Goal: Book appointment/travel/reservation

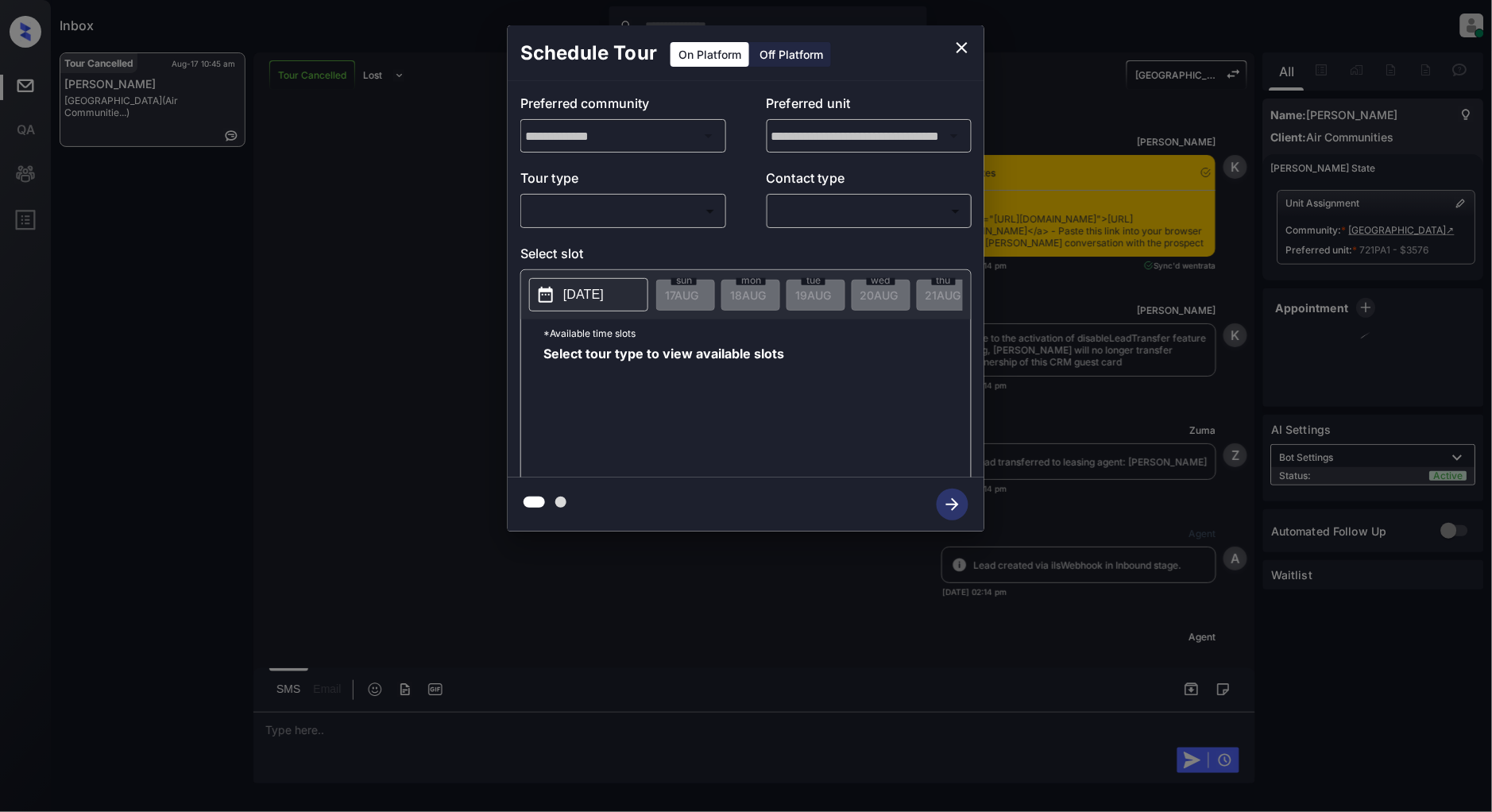
scroll to position [9394, 0]
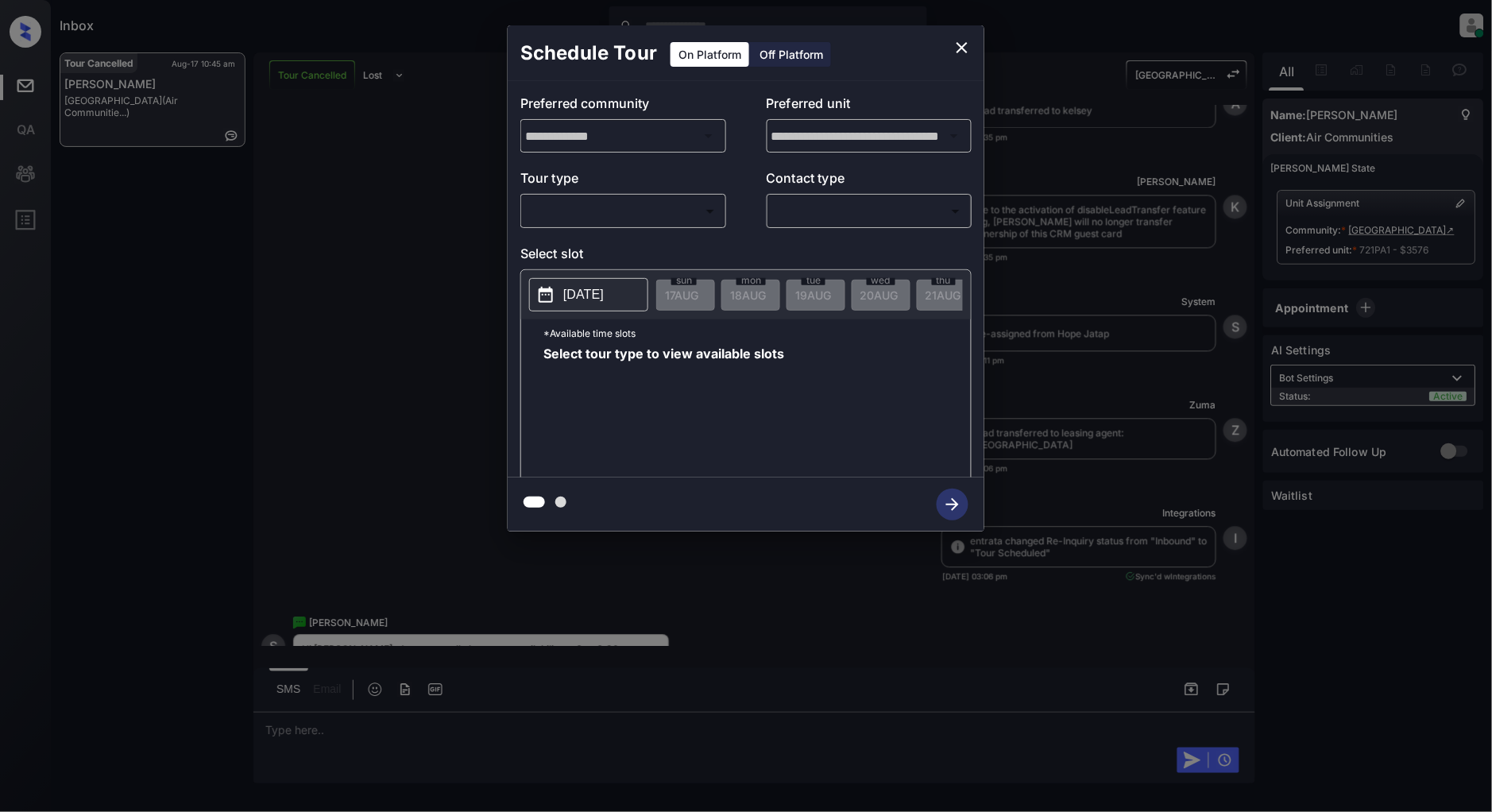
click at [621, 208] on body "Inbox Patrick Deasis Online Set yourself offline Set yourself on break Profile …" at bounding box center [746, 406] width 1492 height 812
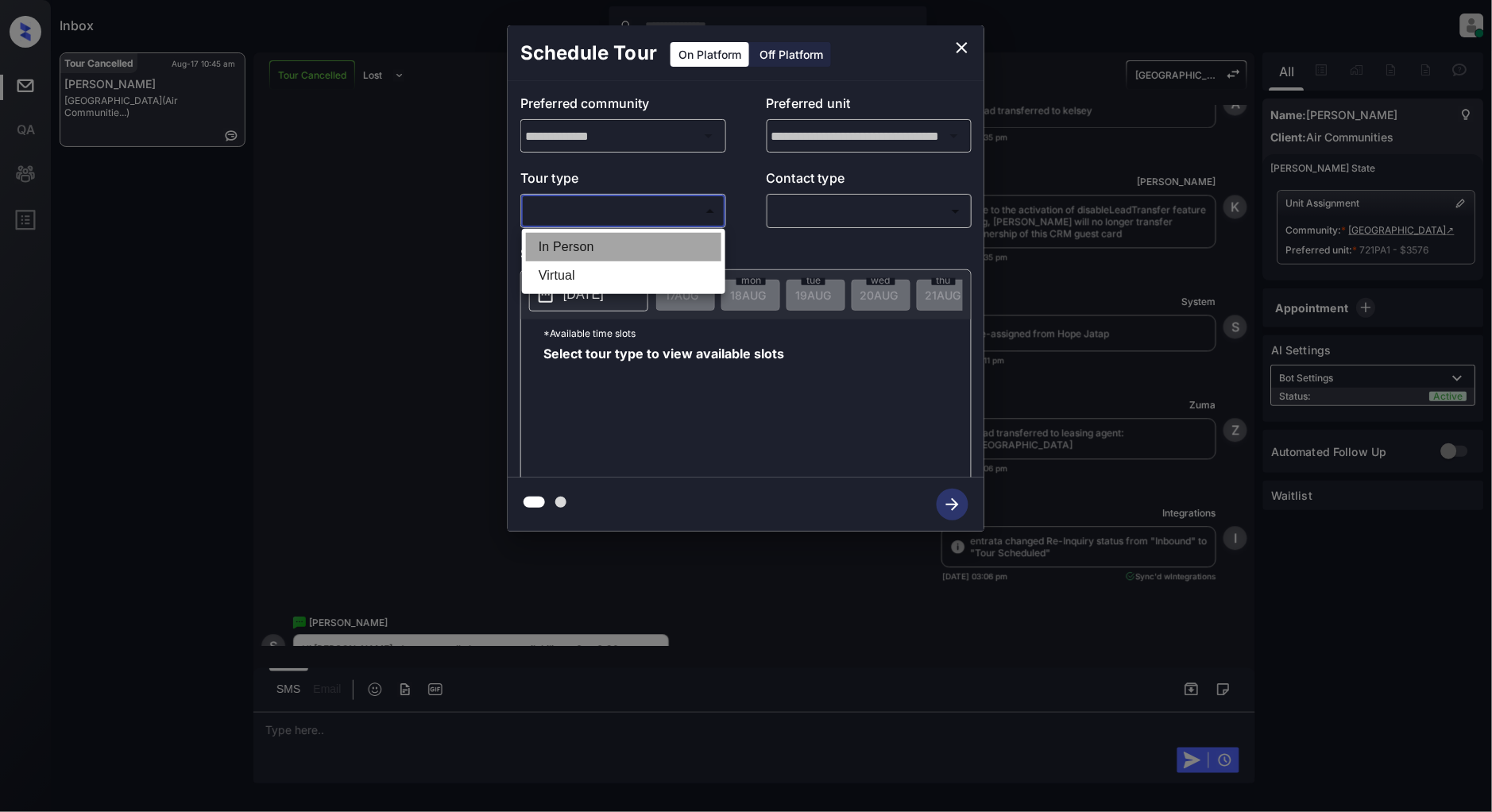
click at [613, 246] on li "In Person" at bounding box center [623, 247] width 195 height 29
type input "********"
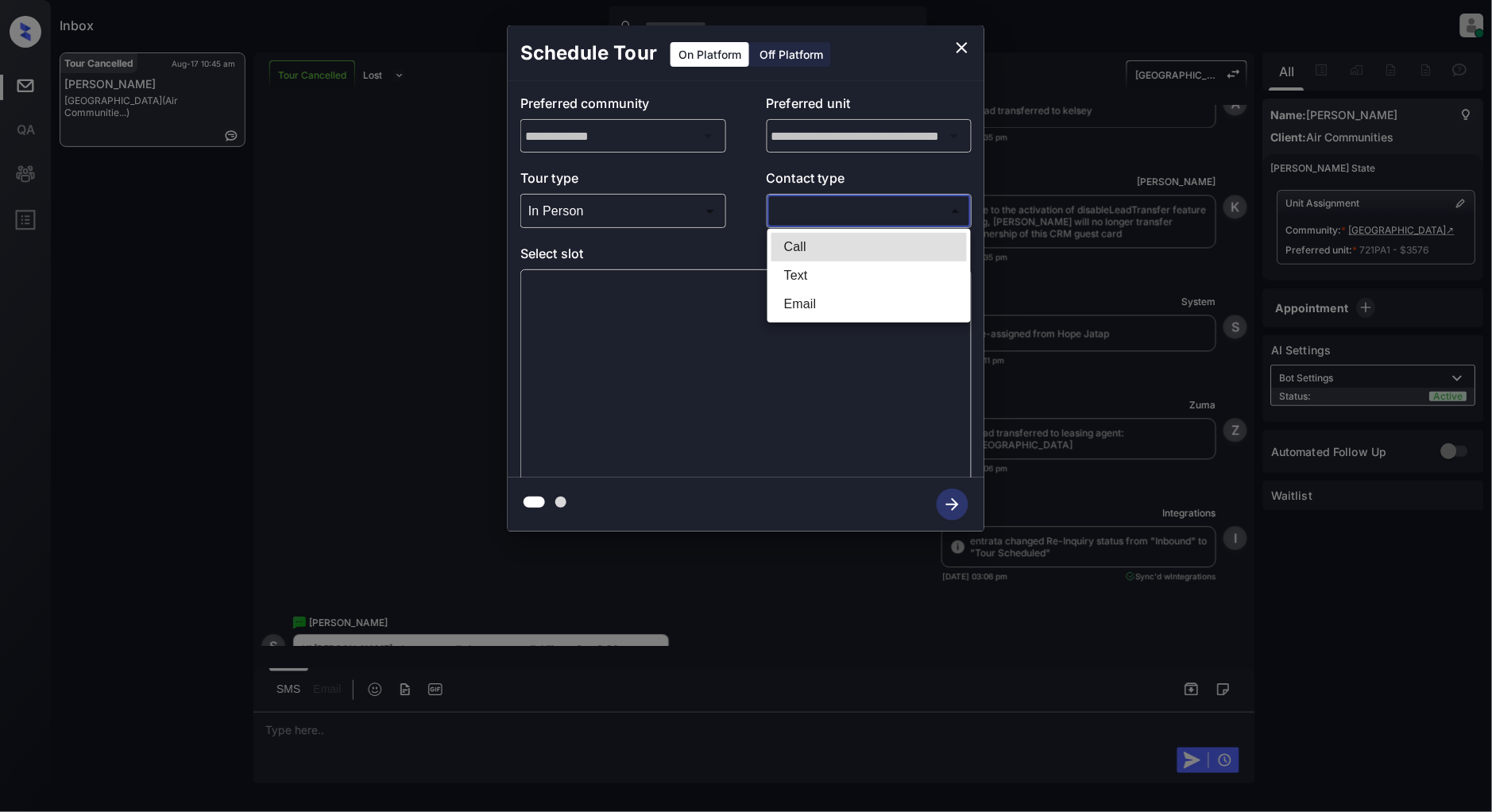
click at [848, 203] on body "Inbox Patrick Deasis Online Set yourself offline Set yourself on break Profile …" at bounding box center [746, 406] width 1492 height 812
click at [838, 278] on li "Text" at bounding box center [870, 276] width 195 height 29
type input "****"
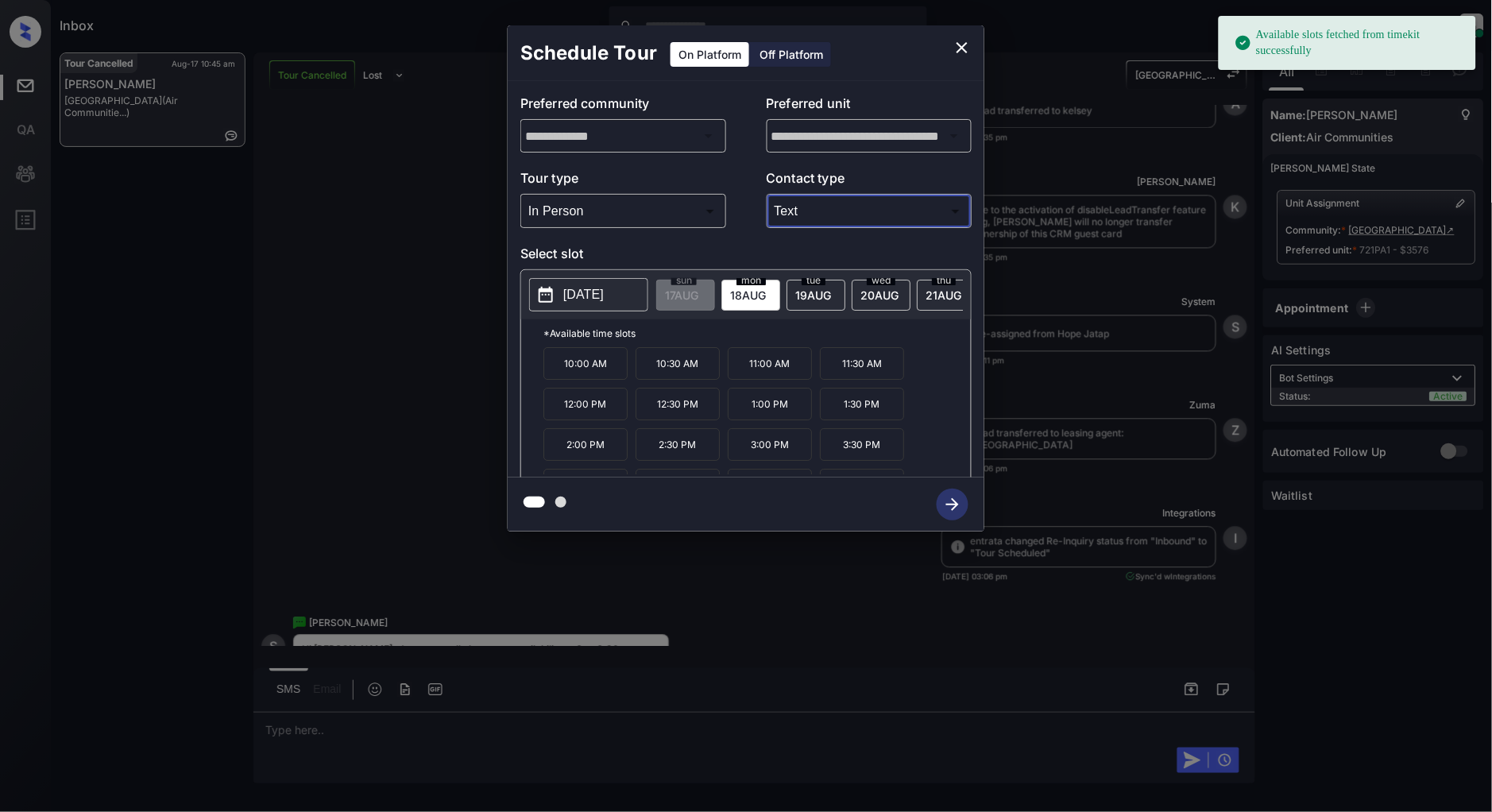
click at [576, 282] on button "[DATE]" at bounding box center [589, 294] width 119 height 34
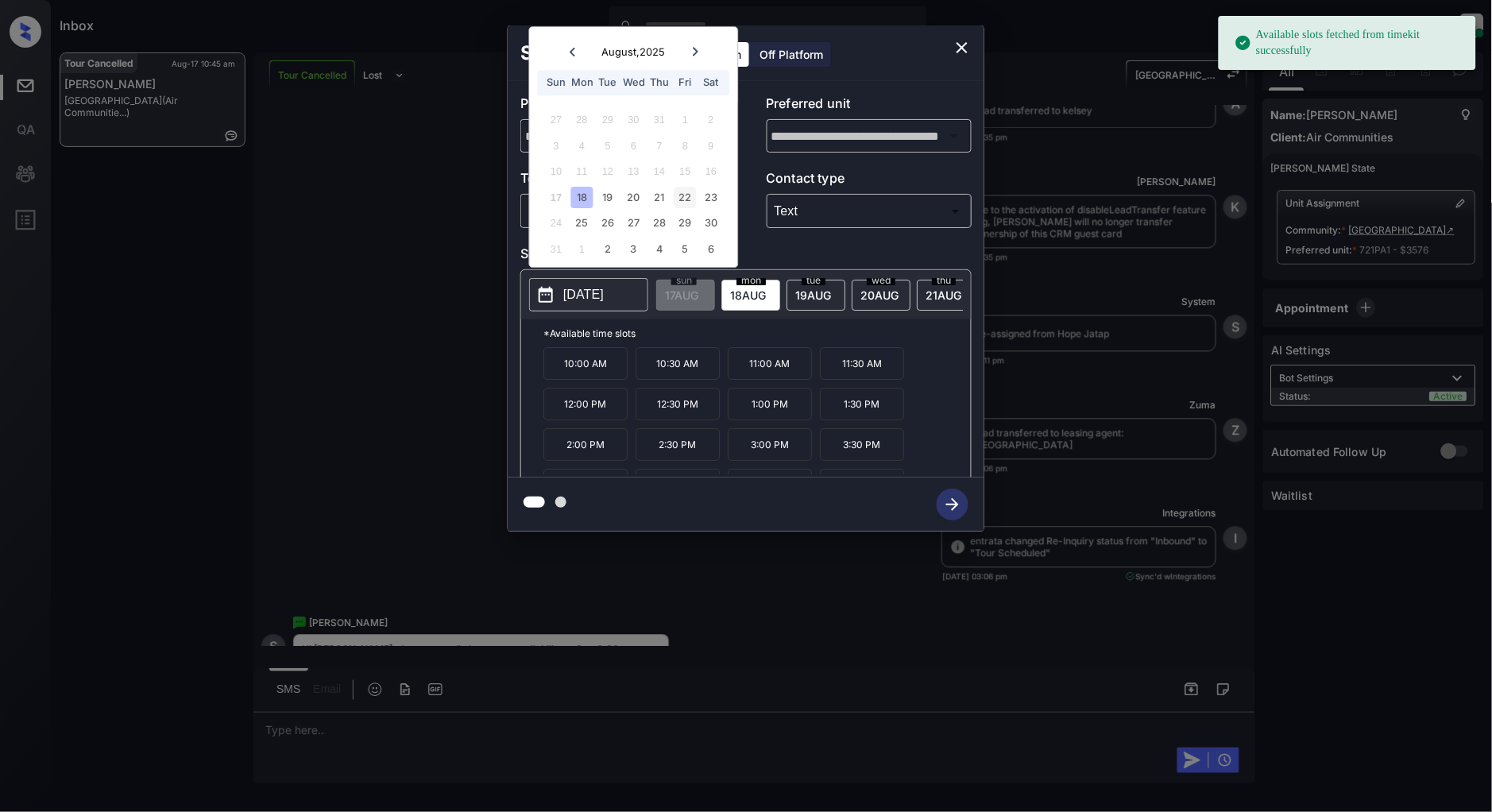
click at [695, 194] on div "22" at bounding box center [686, 197] width 21 height 21
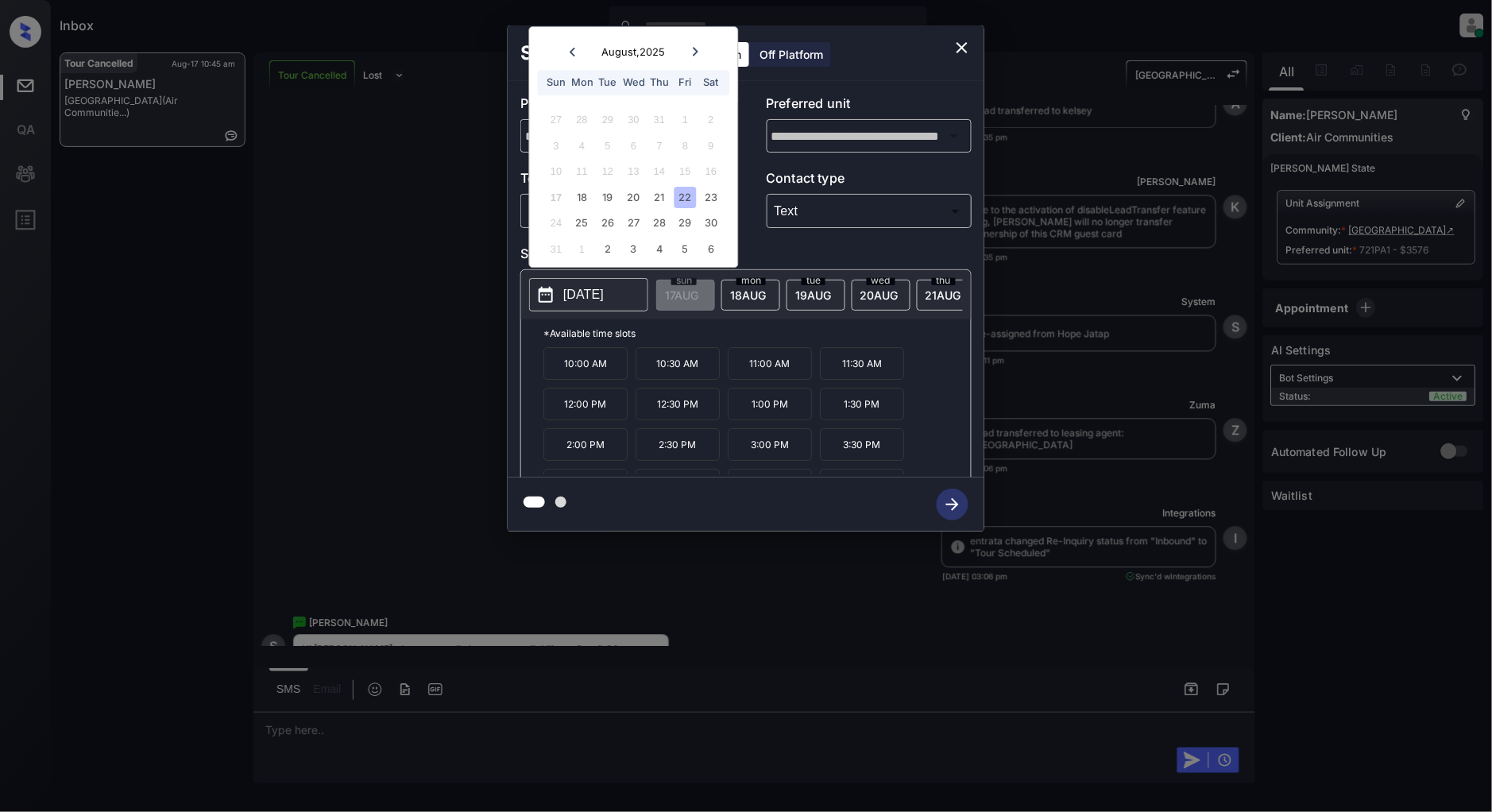
scroll to position [68, 0]
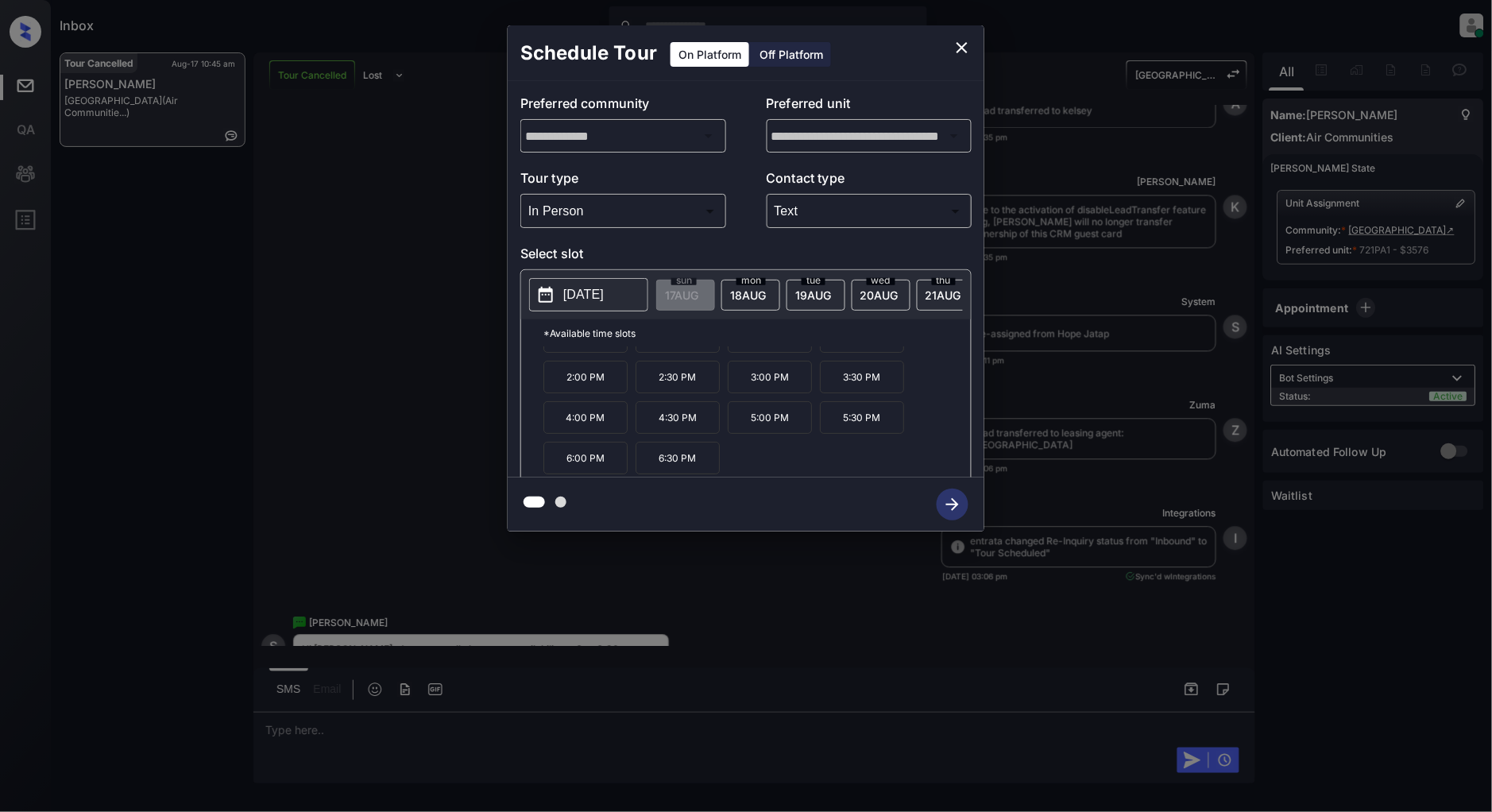
click at [402, 446] on div "**********" at bounding box center [746, 279] width 1492 height 557
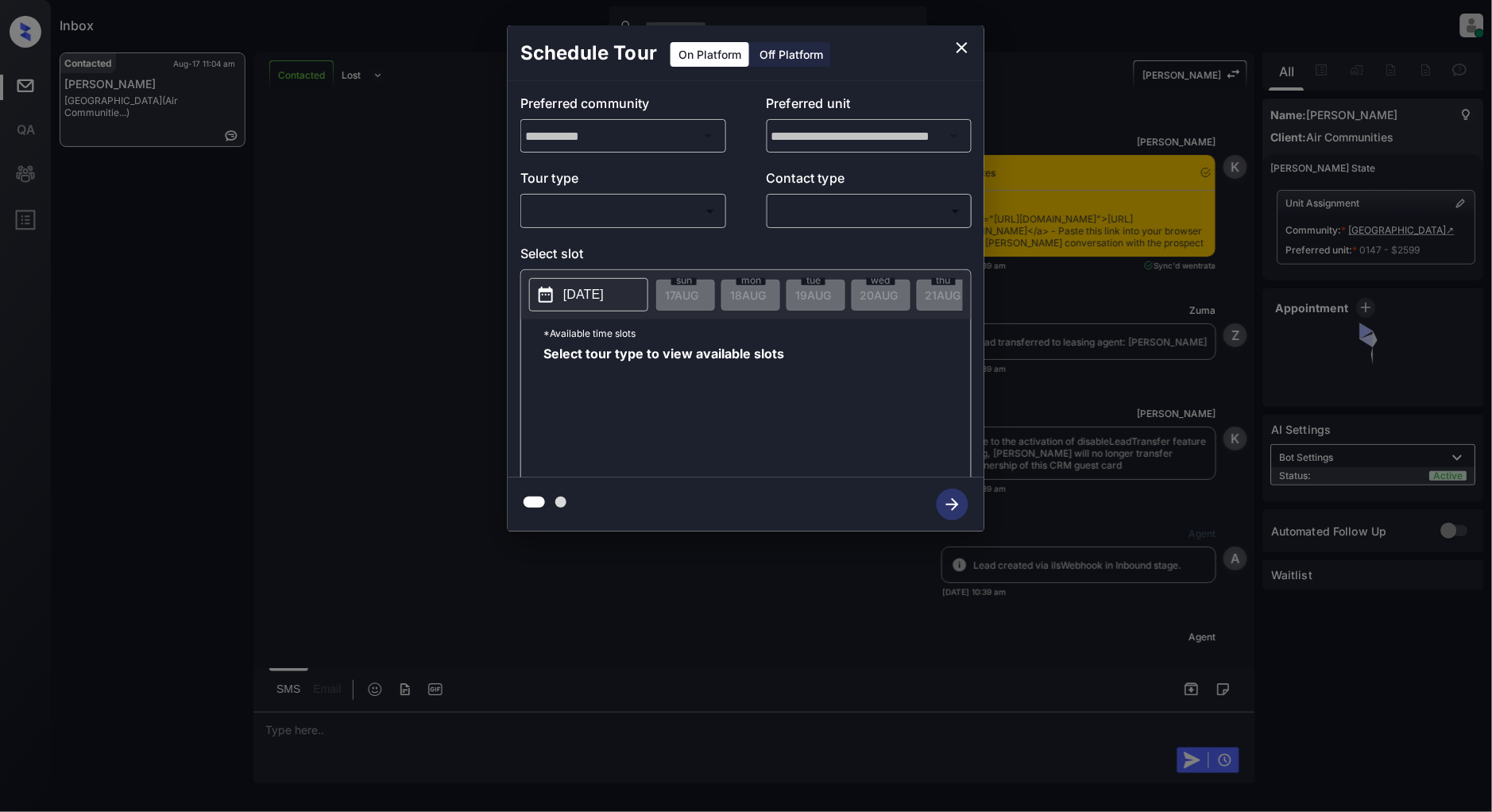
scroll to position [1877, 0]
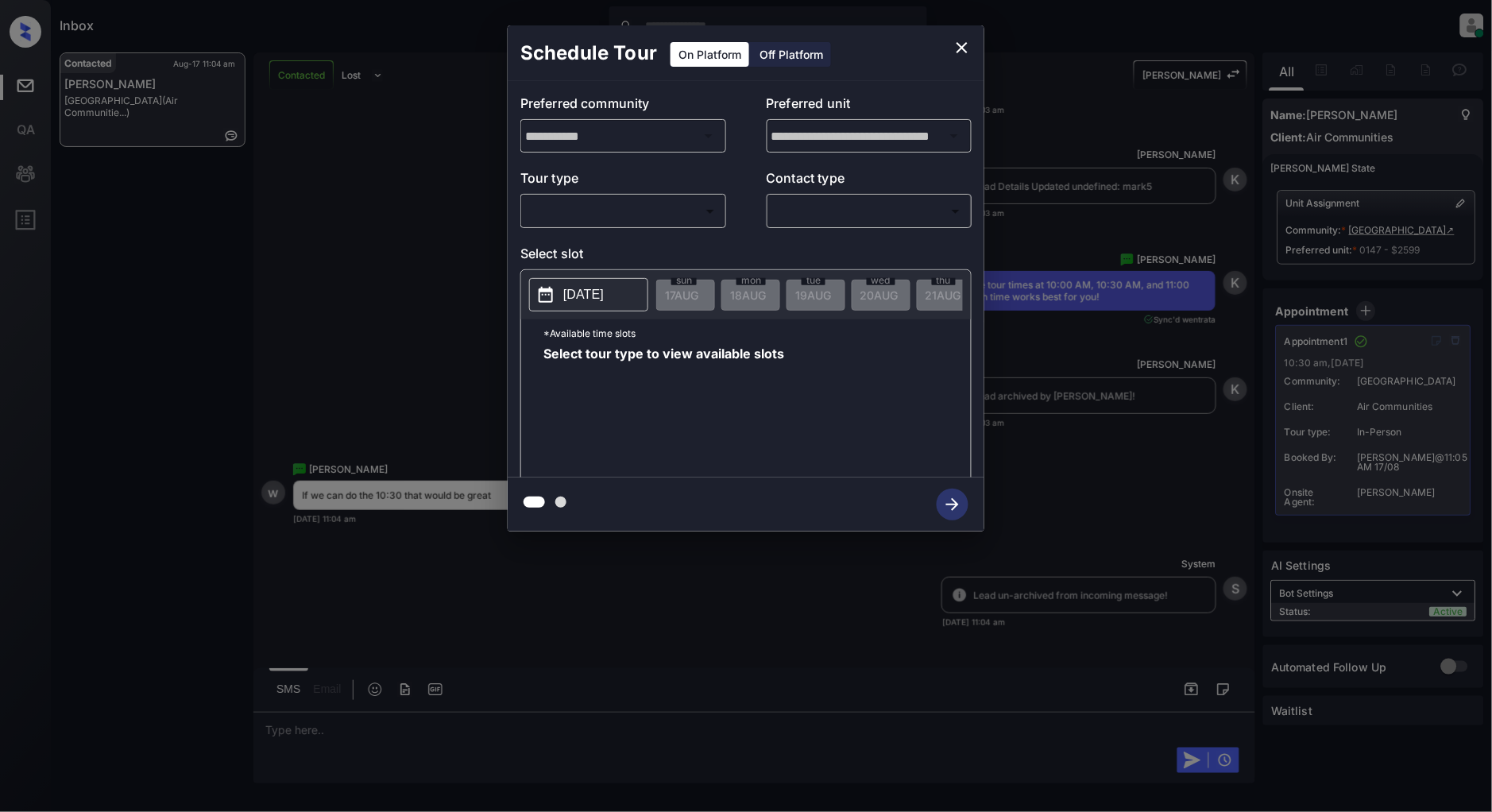
click at [674, 212] on body "Inbox Patrick Deasis Online Set yourself offline Set yourself on break Profile …" at bounding box center [746, 406] width 1492 height 812
click at [372, 213] on div at bounding box center [746, 406] width 1492 height 812
click at [404, 214] on div "**********" at bounding box center [746, 279] width 1492 height 557
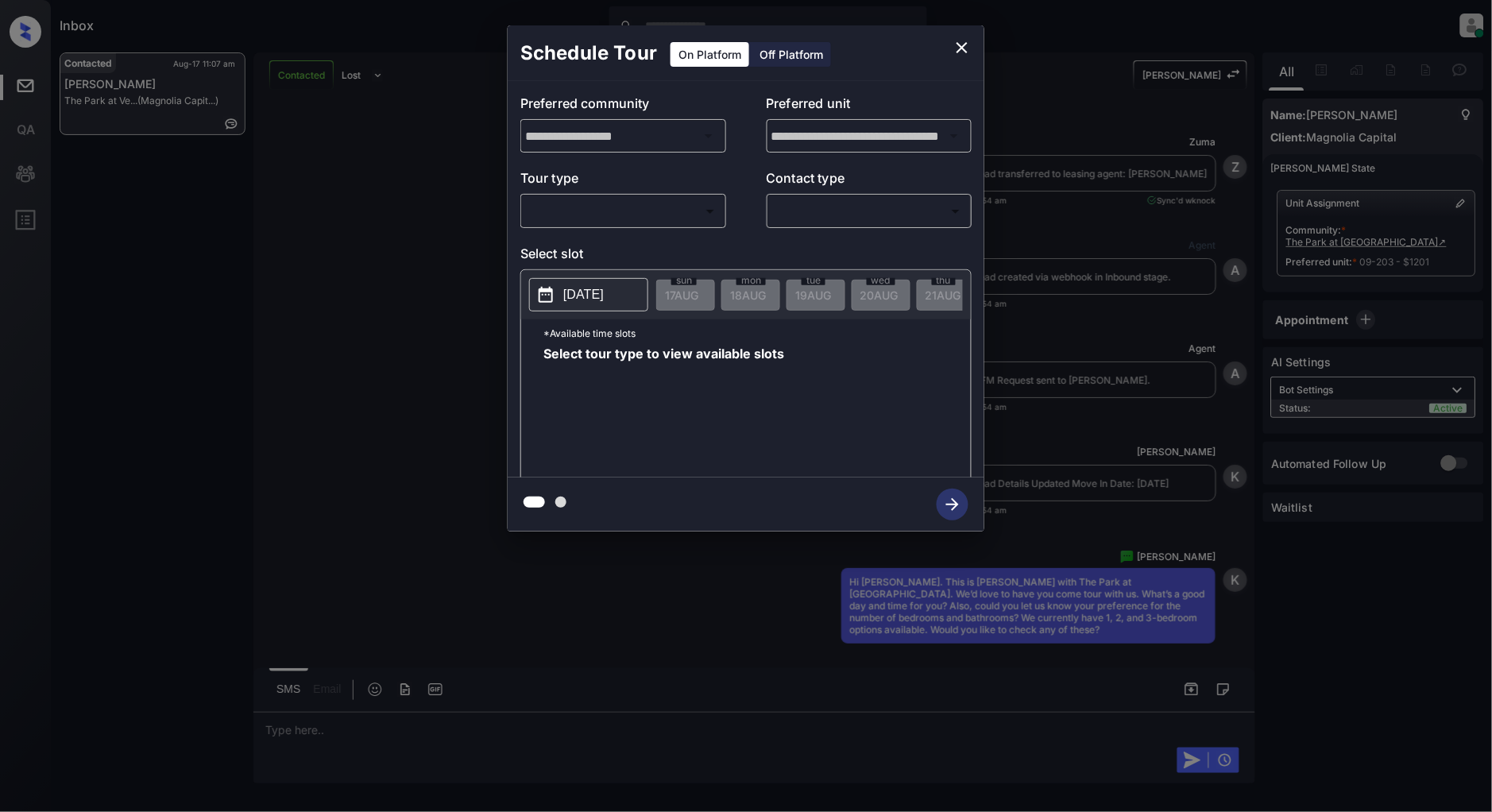
scroll to position [1331, 0]
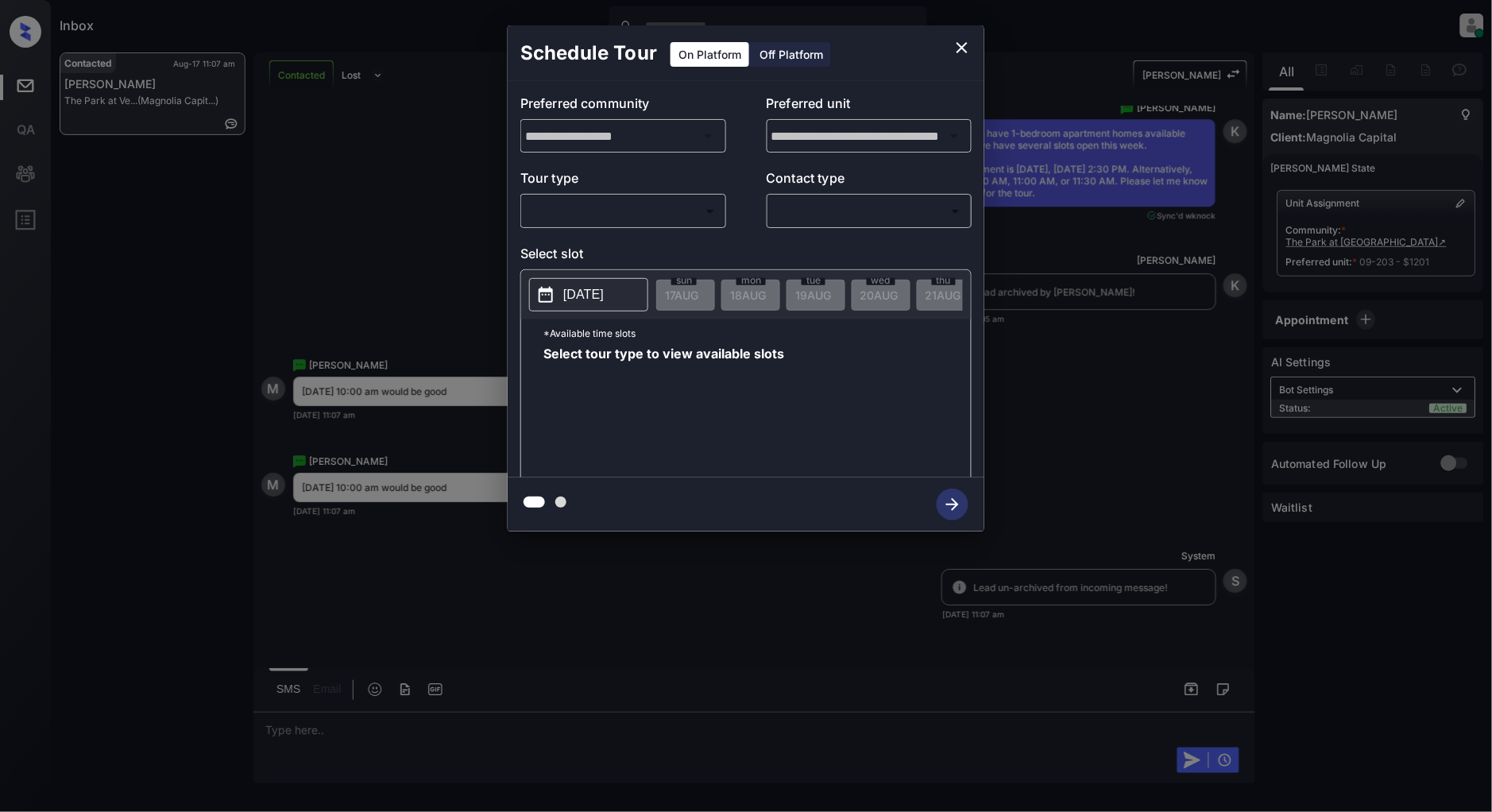
click at [610, 207] on body "Inbox Patrick Deasis Online Set yourself offline Set yourself on break Profile …" at bounding box center [746, 406] width 1492 height 812
click at [584, 250] on li "In Person" at bounding box center [623, 247] width 195 height 29
type input "********"
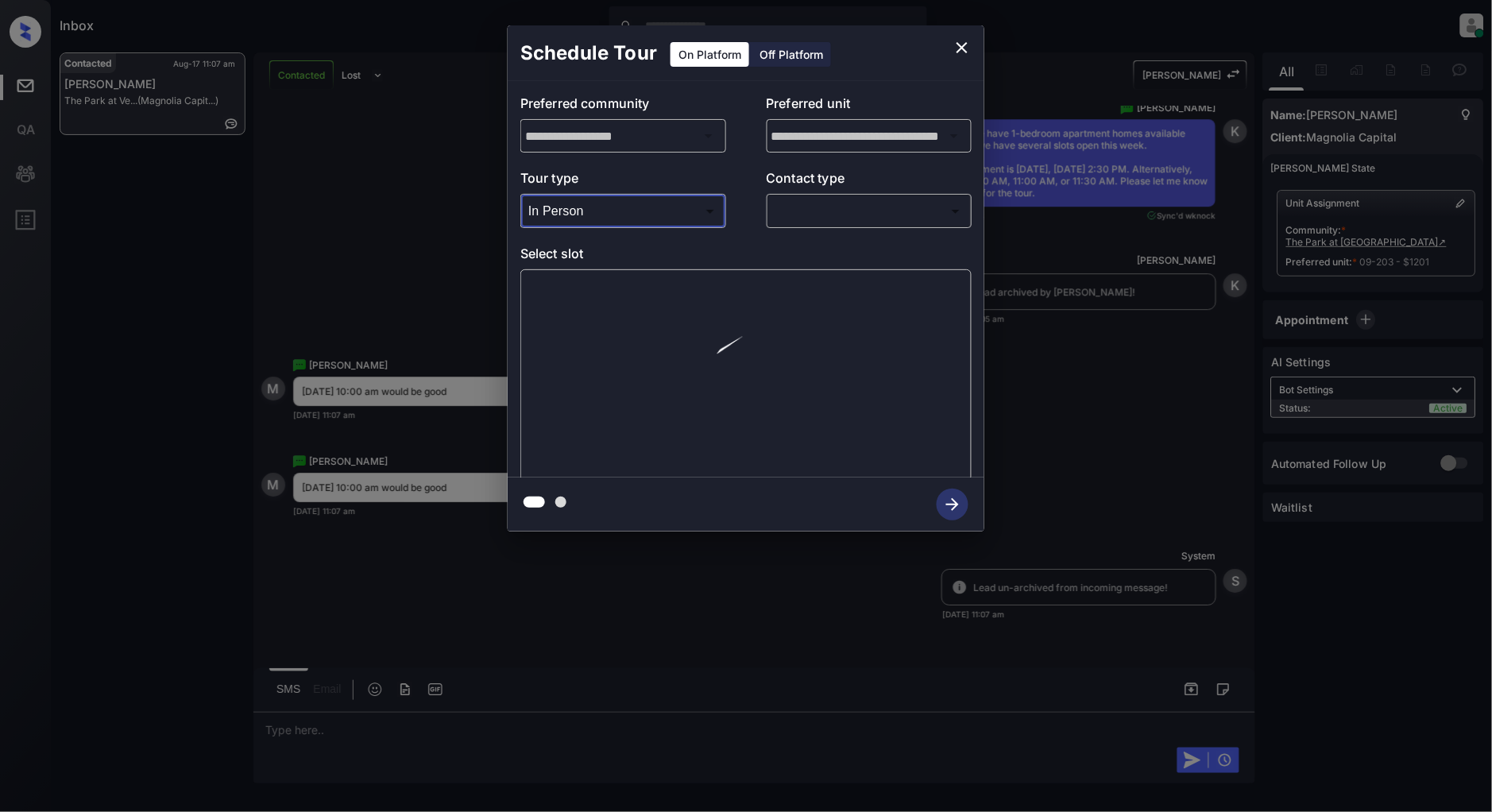
click at [894, 203] on body "Inbox Patrick Deasis Online Set yourself offline Set yourself on break Profile …" at bounding box center [746, 406] width 1492 height 812
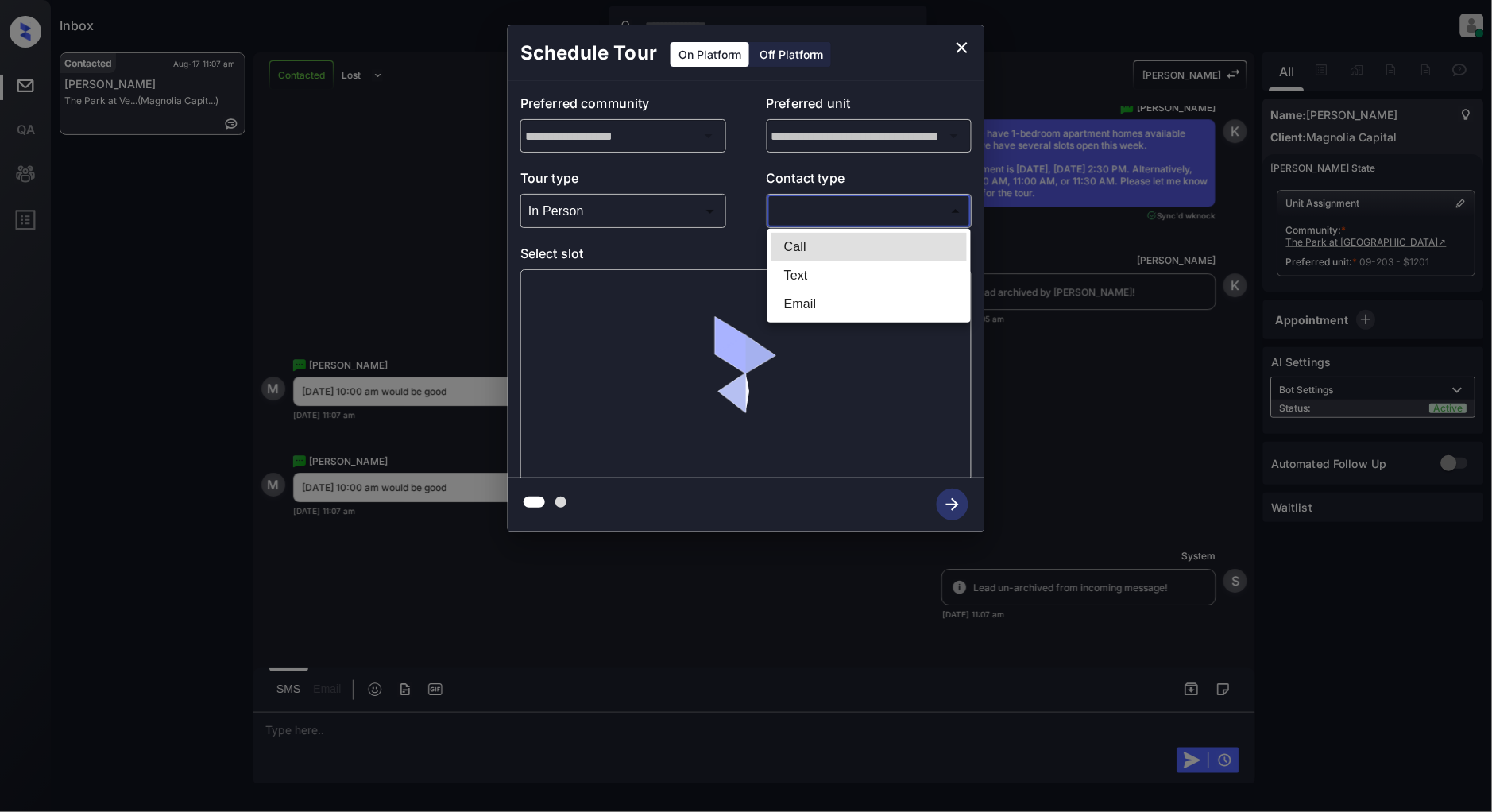
click at [826, 271] on li "Text" at bounding box center [870, 276] width 195 height 29
type input "****"
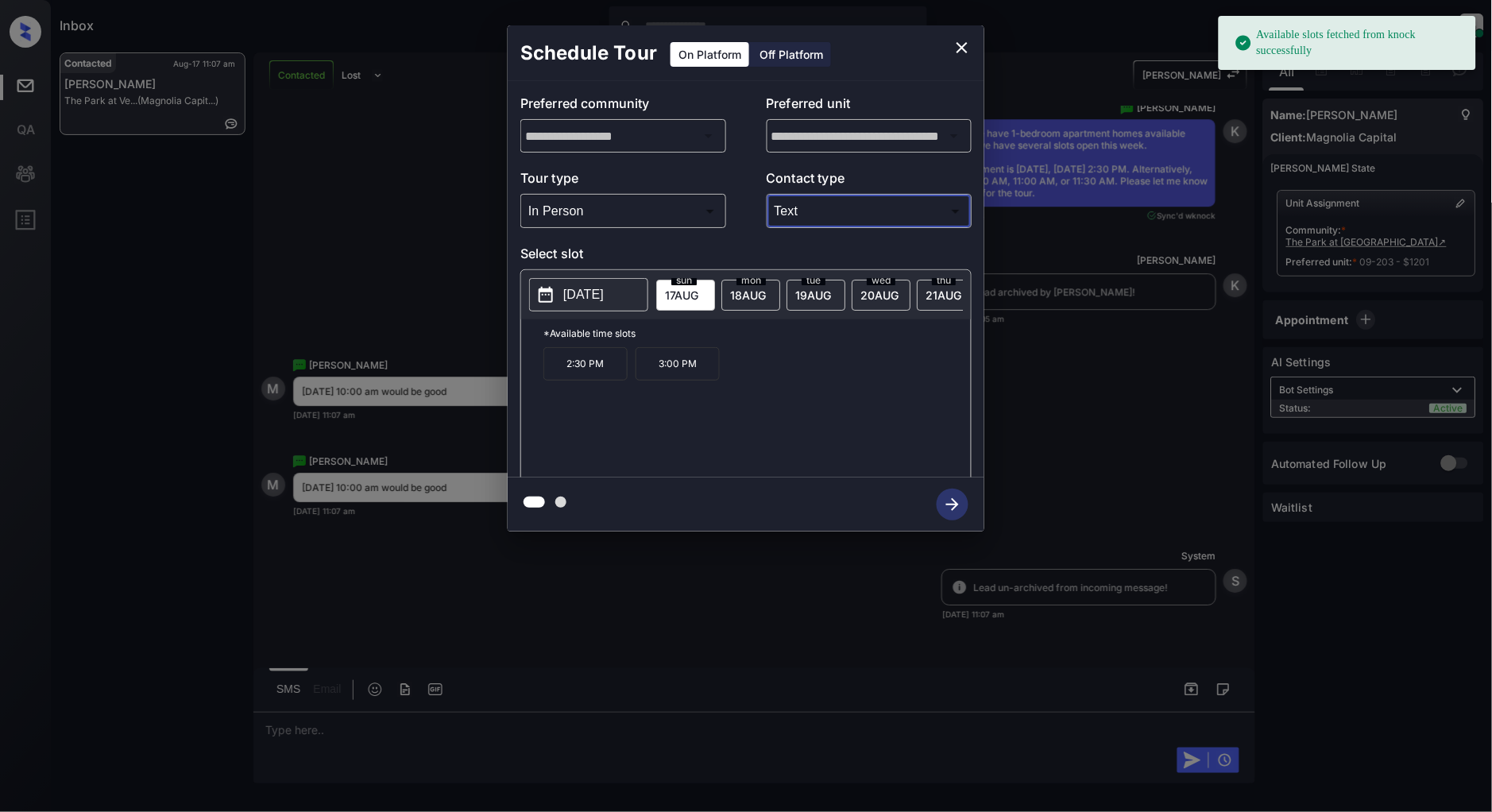
click at [557, 292] on button "[DATE]" at bounding box center [589, 294] width 119 height 34
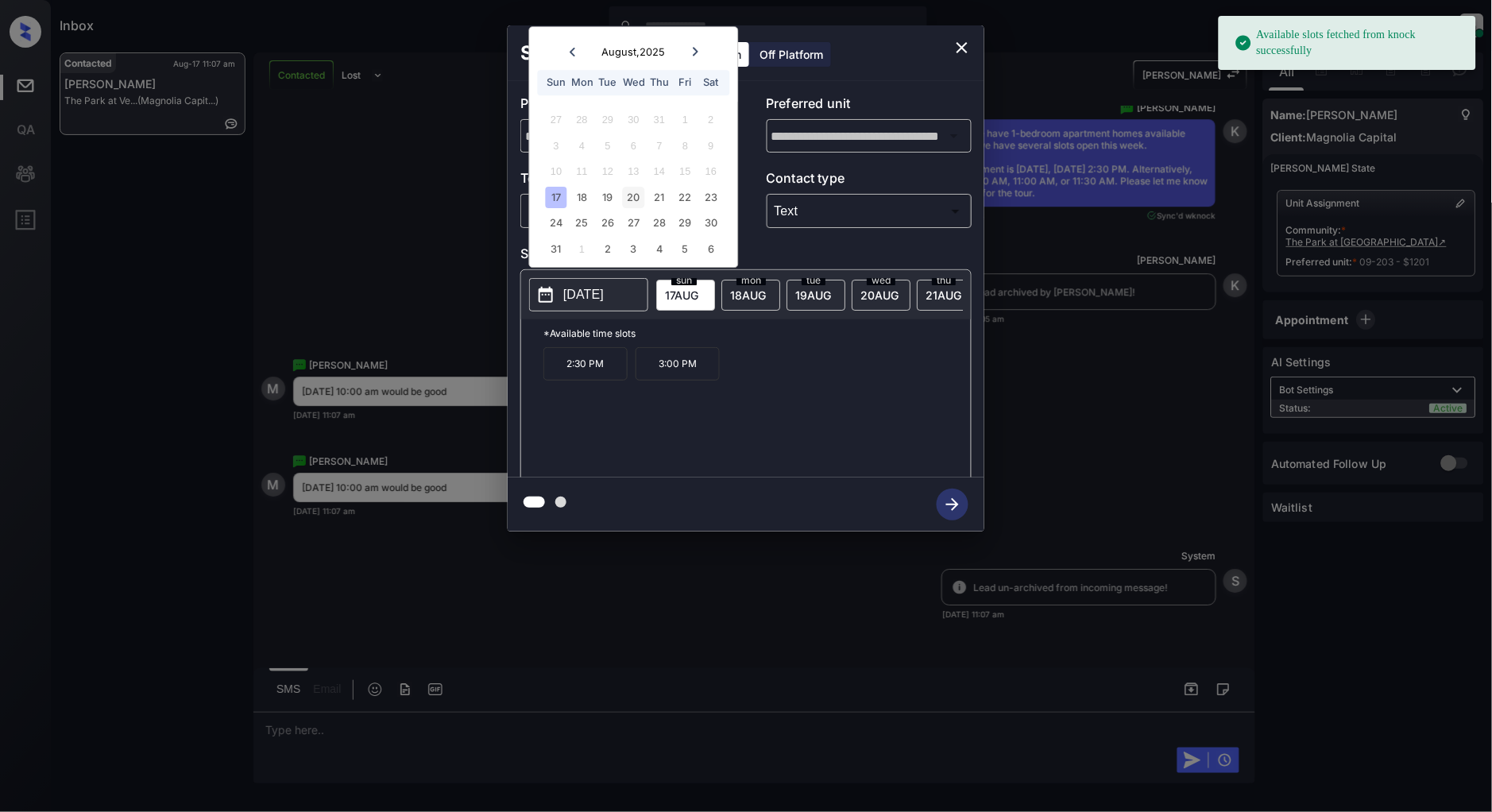
click at [629, 193] on div "20" at bounding box center [634, 197] width 21 height 21
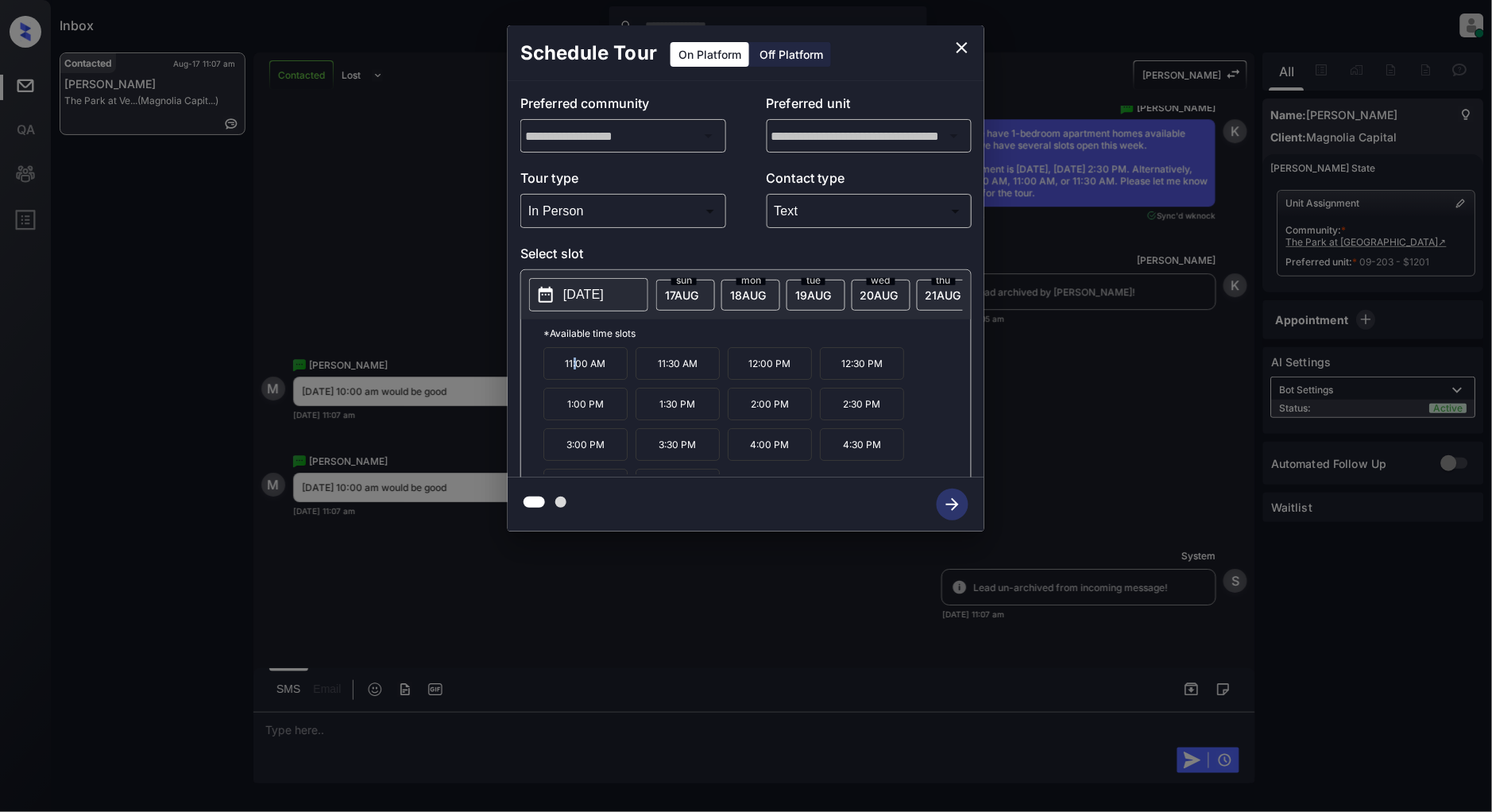
click at [576, 380] on p "11:00 AM" at bounding box center [586, 364] width 84 height 33
drag, startPoint x: 623, startPoint y: 371, endPoint x: 546, endPoint y: 371, distance: 77.0
click at [546, 371] on p "11:00 AM" at bounding box center [586, 364] width 84 height 33
copy p "11:00 AM"
click at [961, 52] on icon "close" at bounding box center [962, 48] width 19 height 19
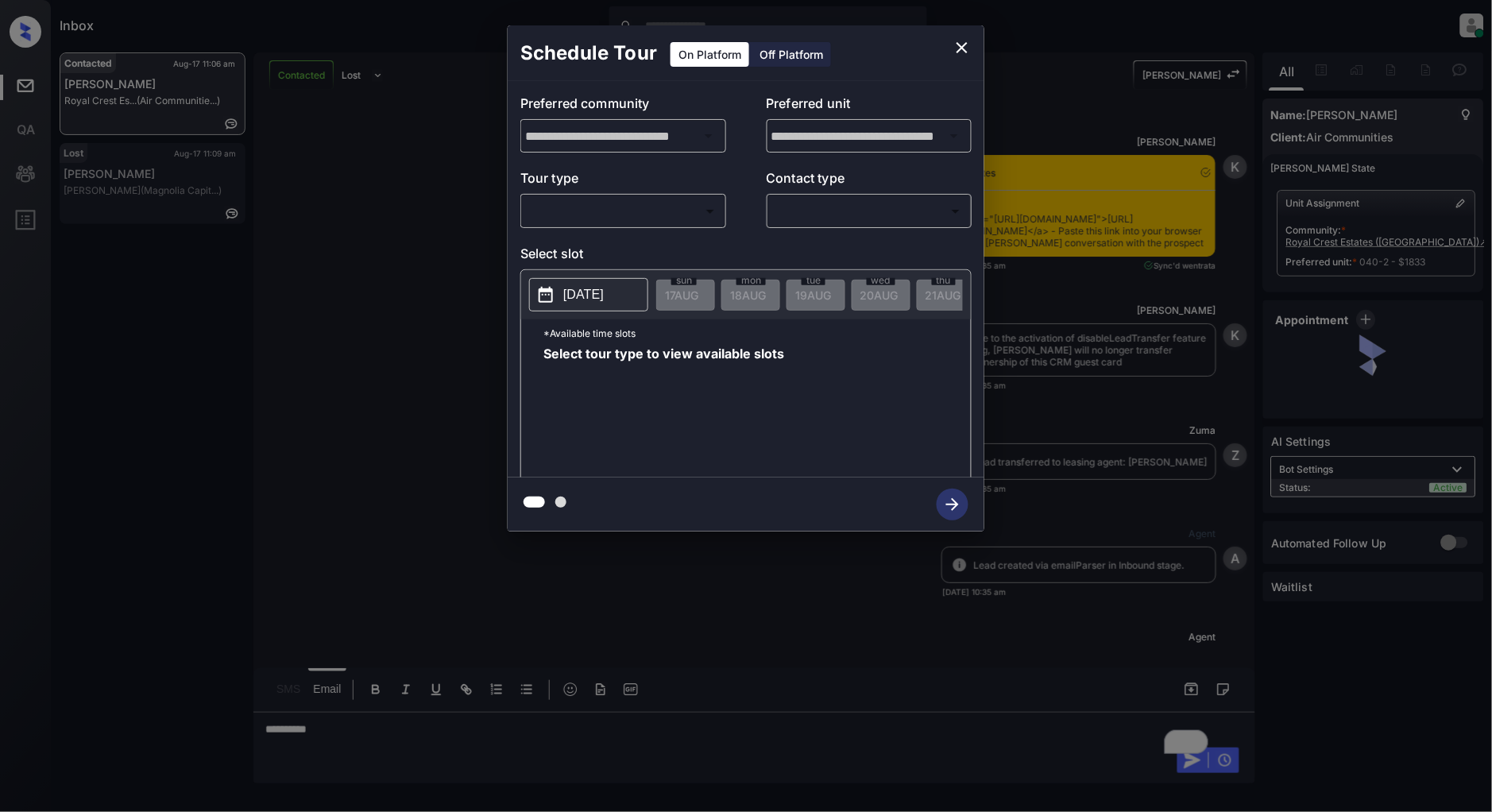
scroll to position [1204, 0]
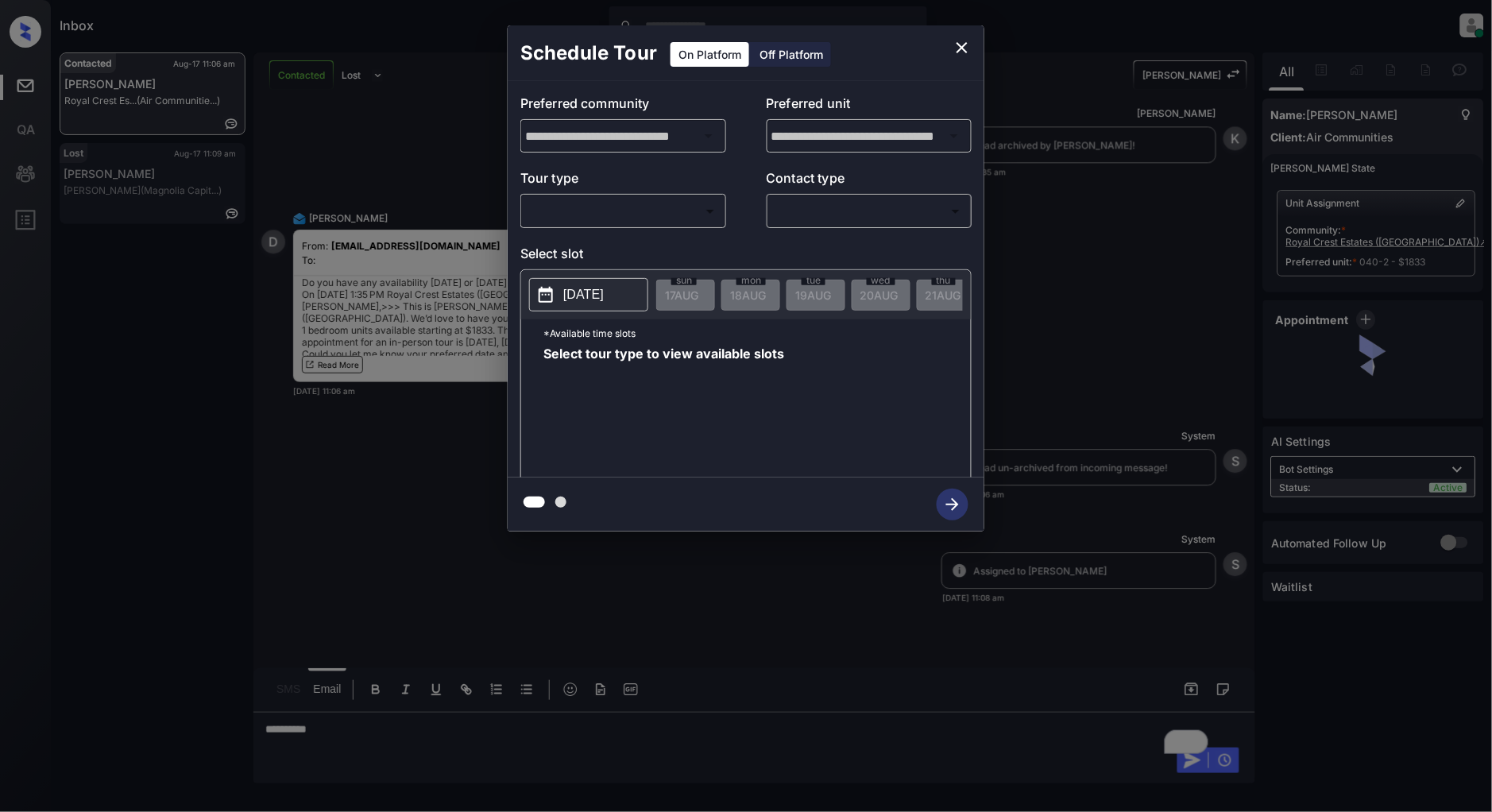
click at [647, 212] on body "Inbox Patrick Deasis Online Set yourself offline Set yourself on break Profile …" at bounding box center [746, 406] width 1492 height 812
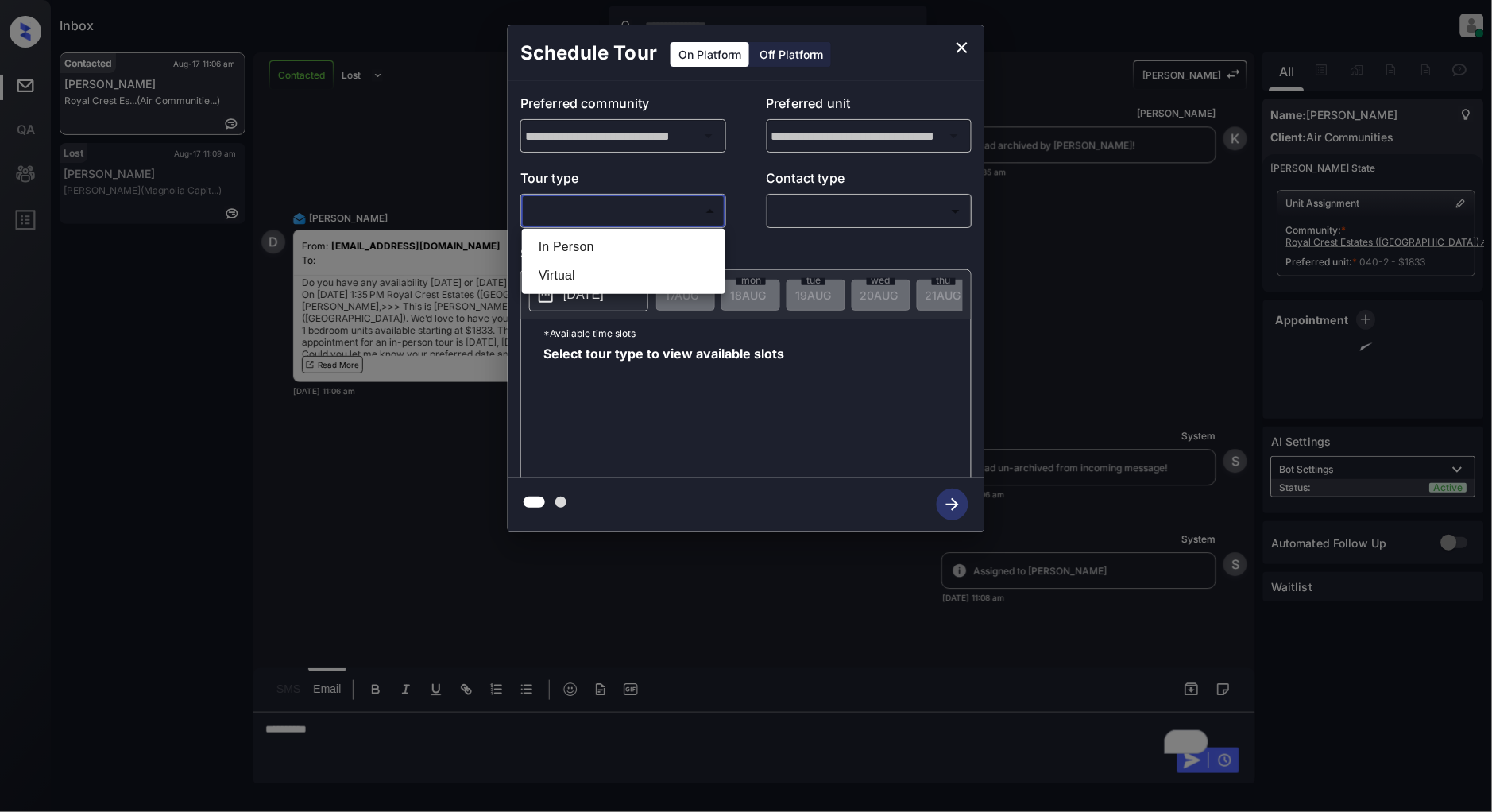
click at [576, 250] on li "In Person" at bounding box center [623, 247] width 195 height 29
type input "********"
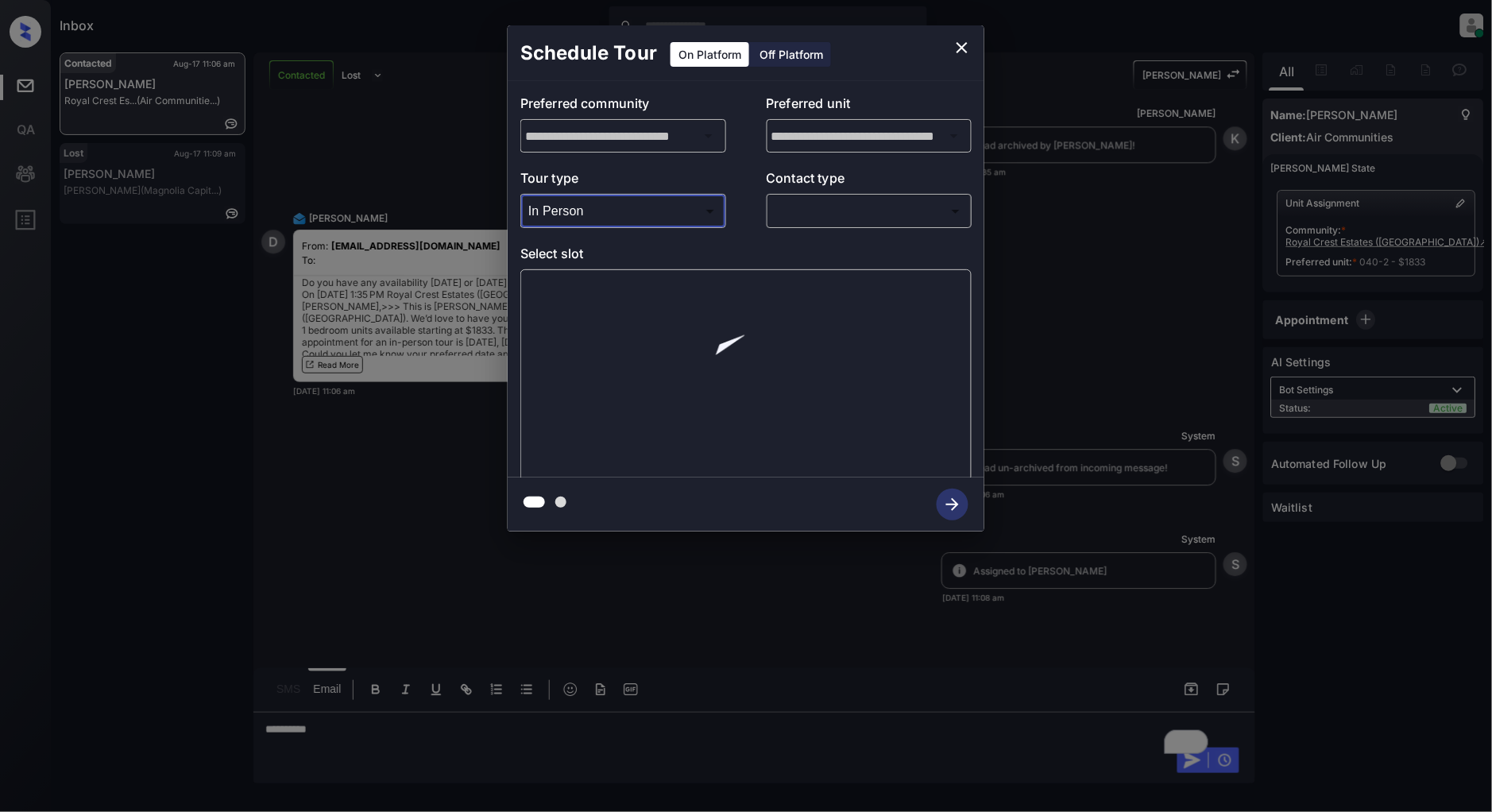
click at [816, 214] on body "Inbox Patrick Deasis Online Set yourself offline Set yourself on break Profile …" at bounding box center [746, 406] width 1492 height 812
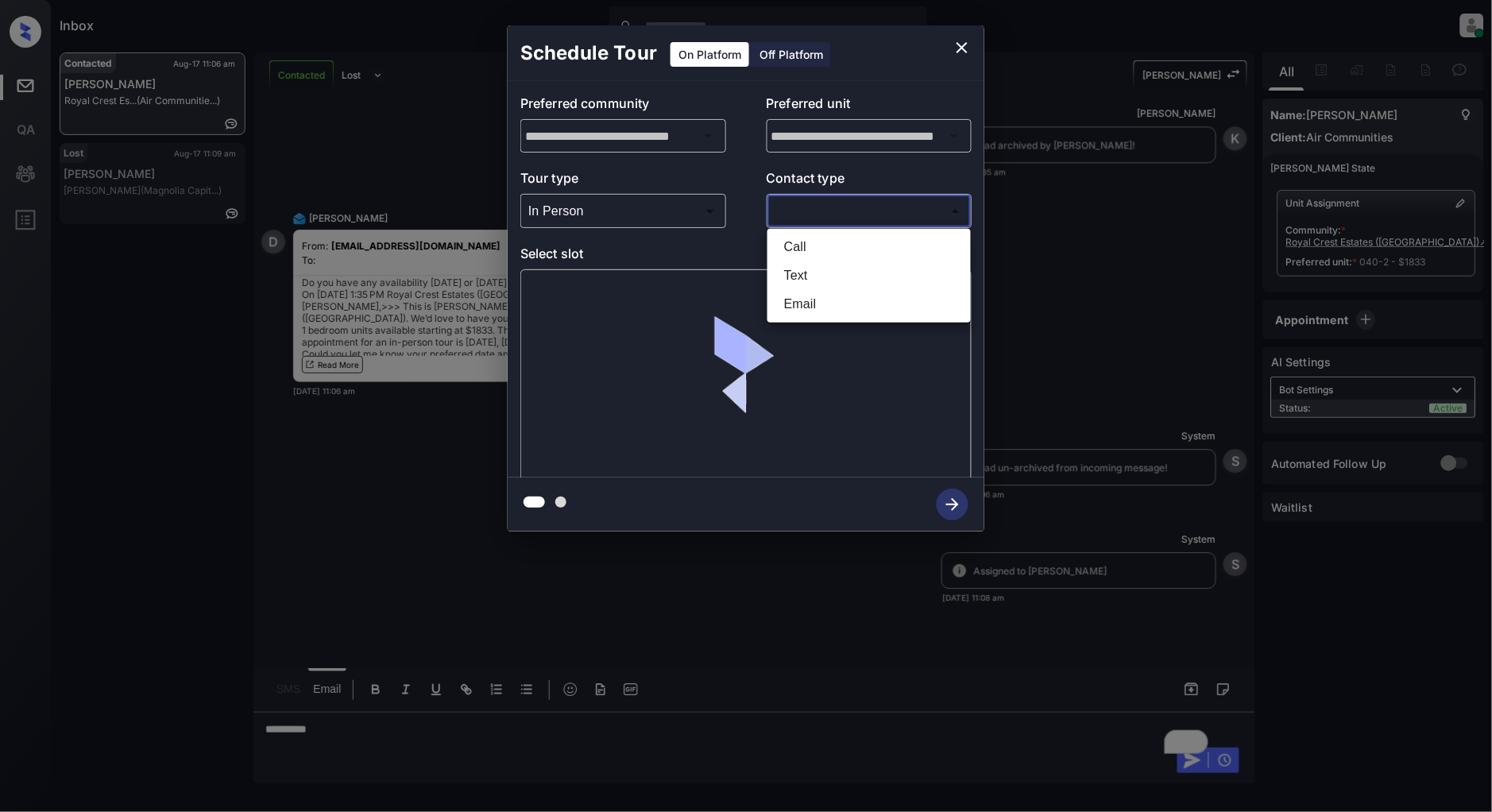
click at [809, 282] on li "Text" at bounding box center [870, 276] width 195 height 29
type input "****"
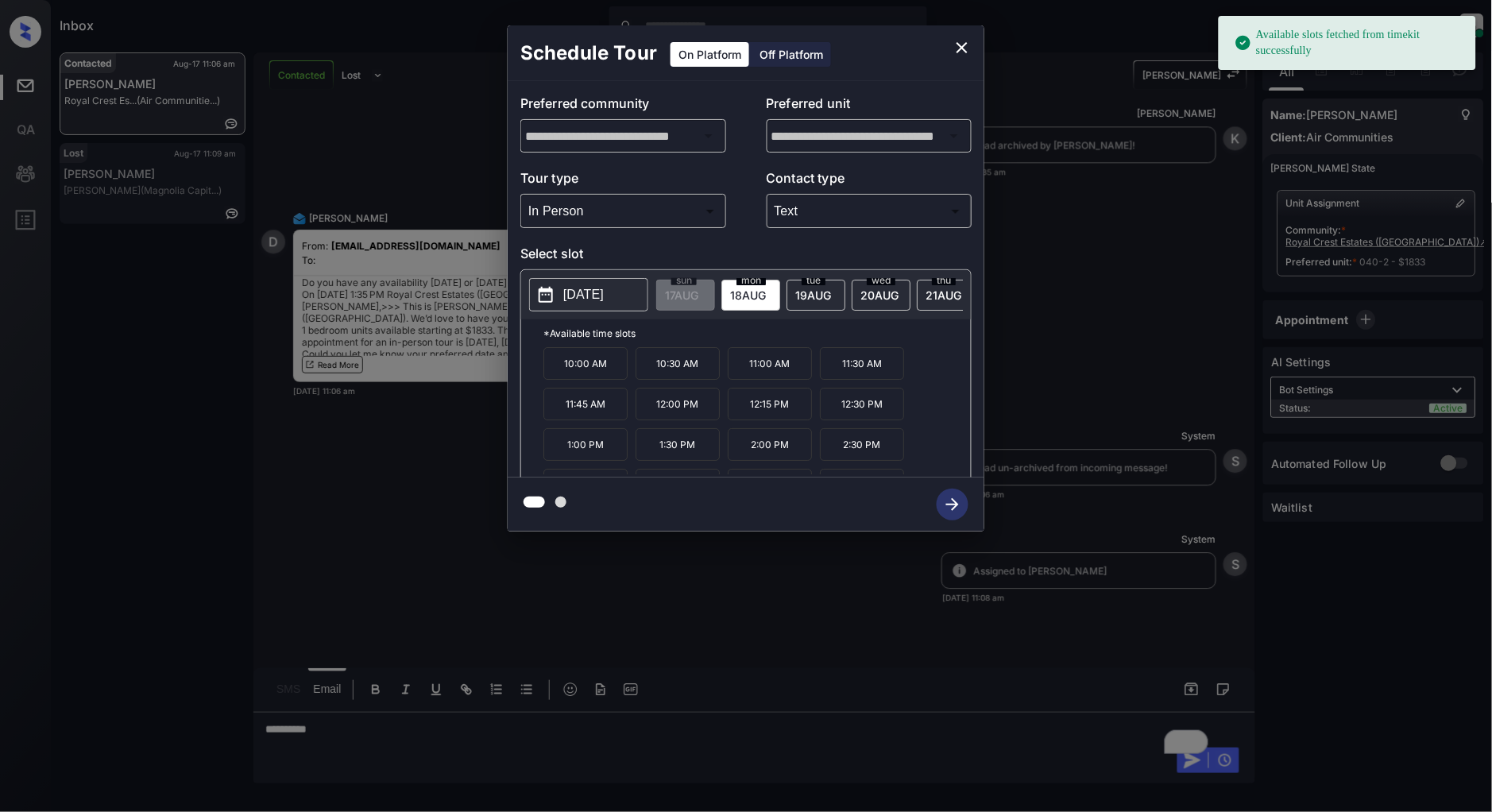
click at [698, 299] on span "20 AUG" at bounding box center [682, 295] width 34 height 13
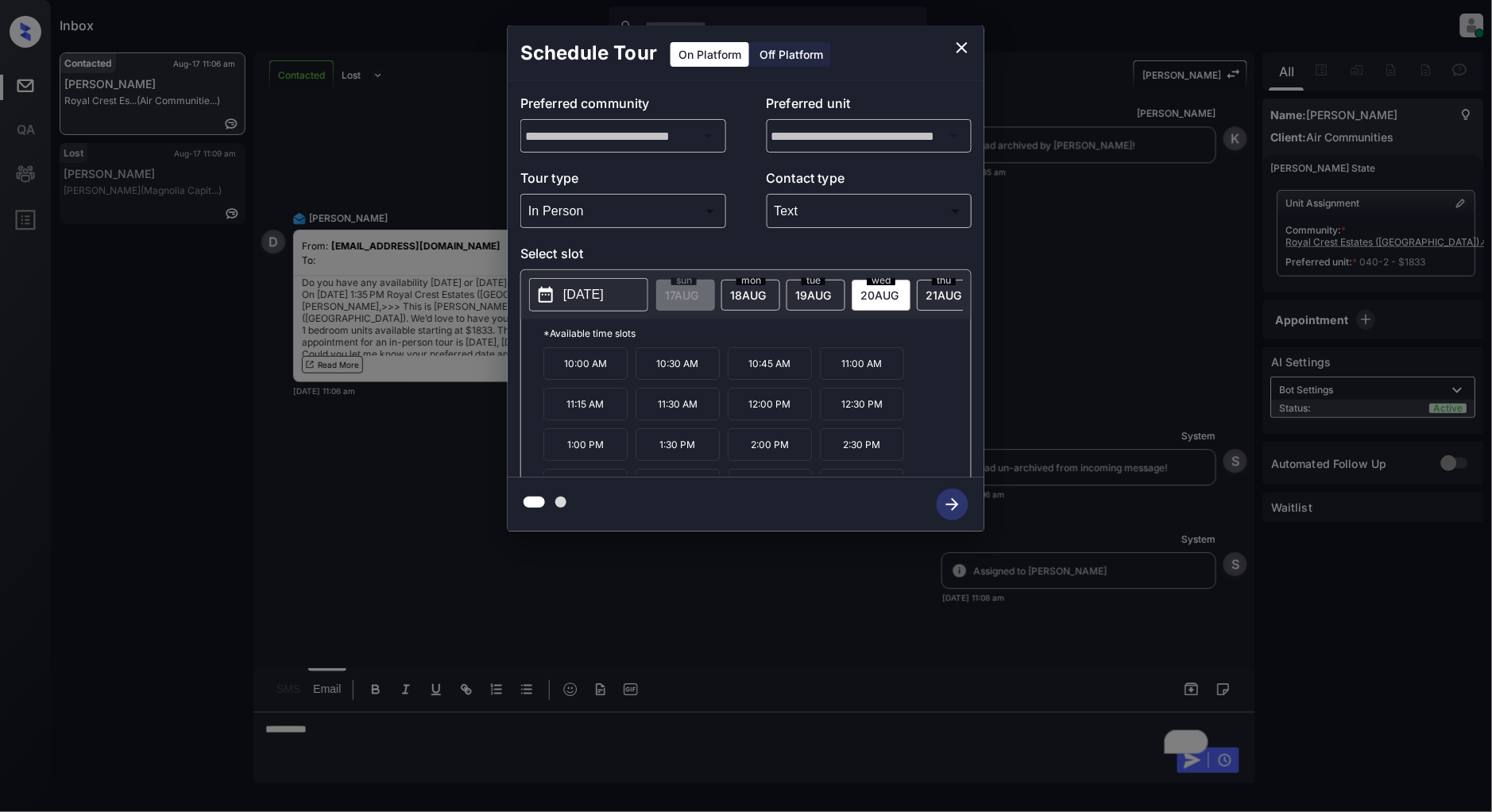
scroll to position [68, 0]
drag, startPoint x: 703, startPoint y: 427, endPoint x: 649, endPoint y: 429, distance: 54.0
click at [649, 429] on p "3:30 PM" at bounding box center [678, 417] width 84 height 33
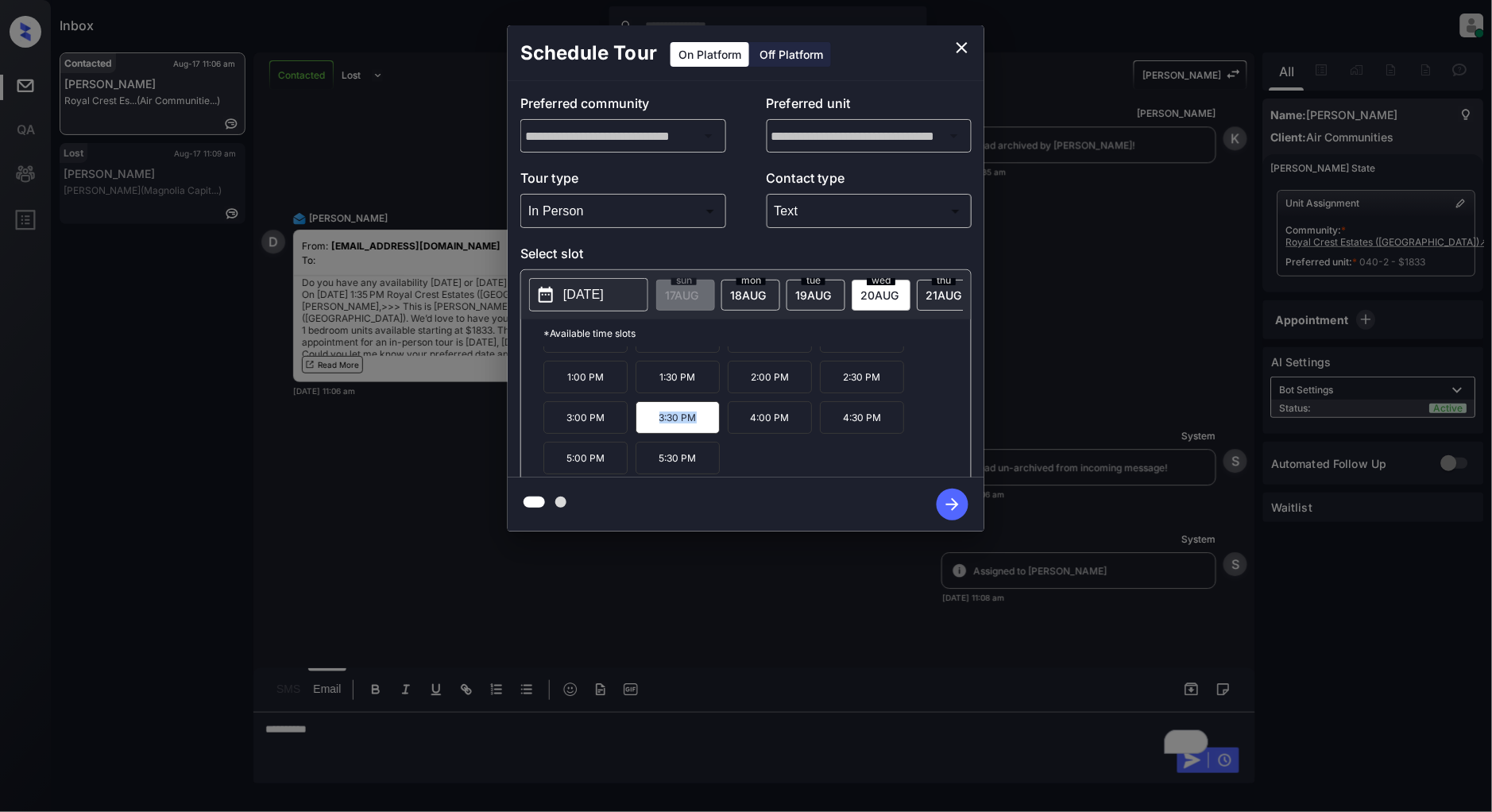
copy p "3:30 PM"
click at [964, 56] on icon "close" at bounding box center [962, 48] width 19 height 19
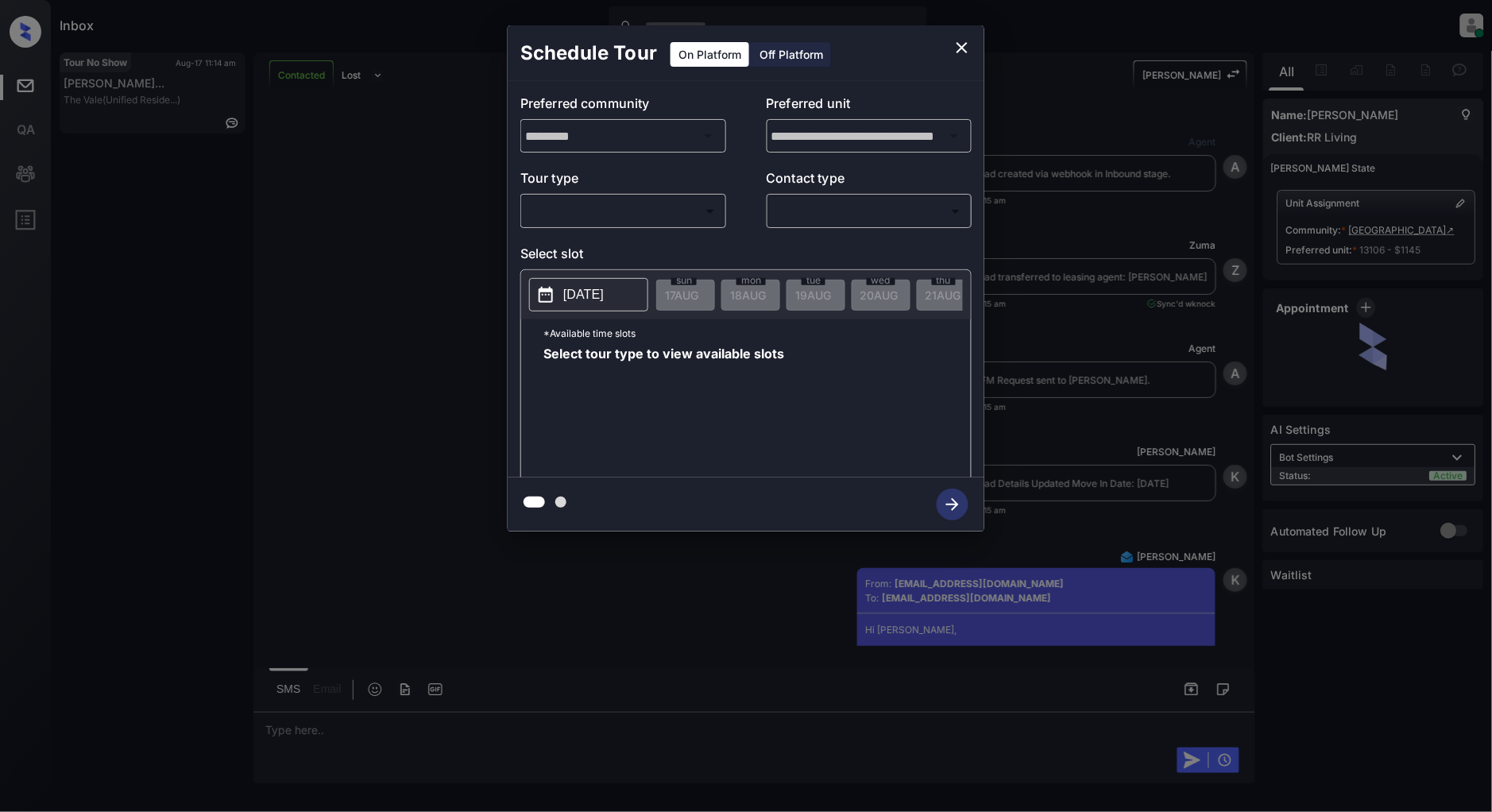
scroll to position [3368, 0]
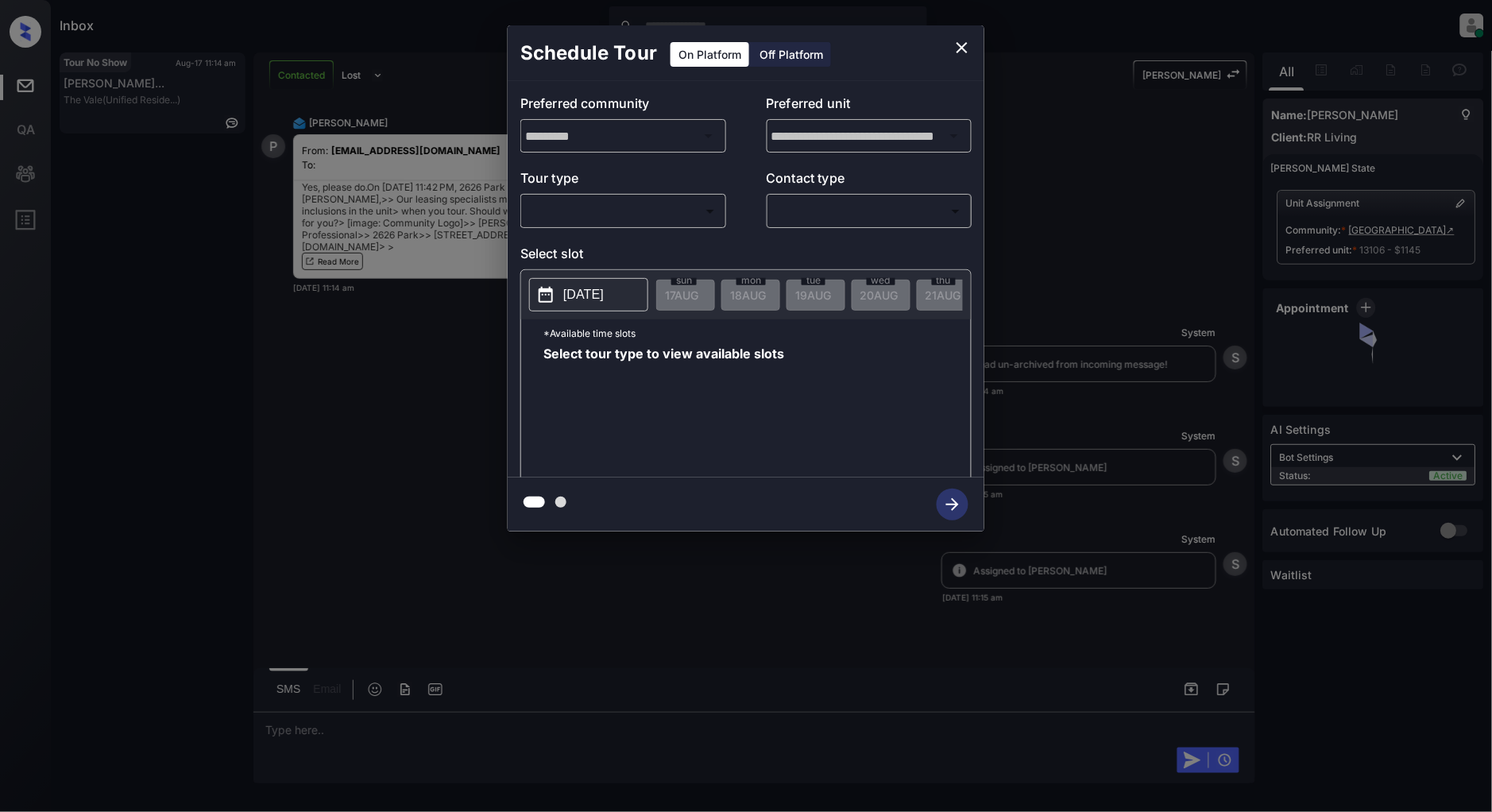
click at [656, 201] on body "Inbox [PERSON_NAME] Online Set yourself offline Set yourself on break Profile S…" at bounding box center [746, 406] width 1492 height 812
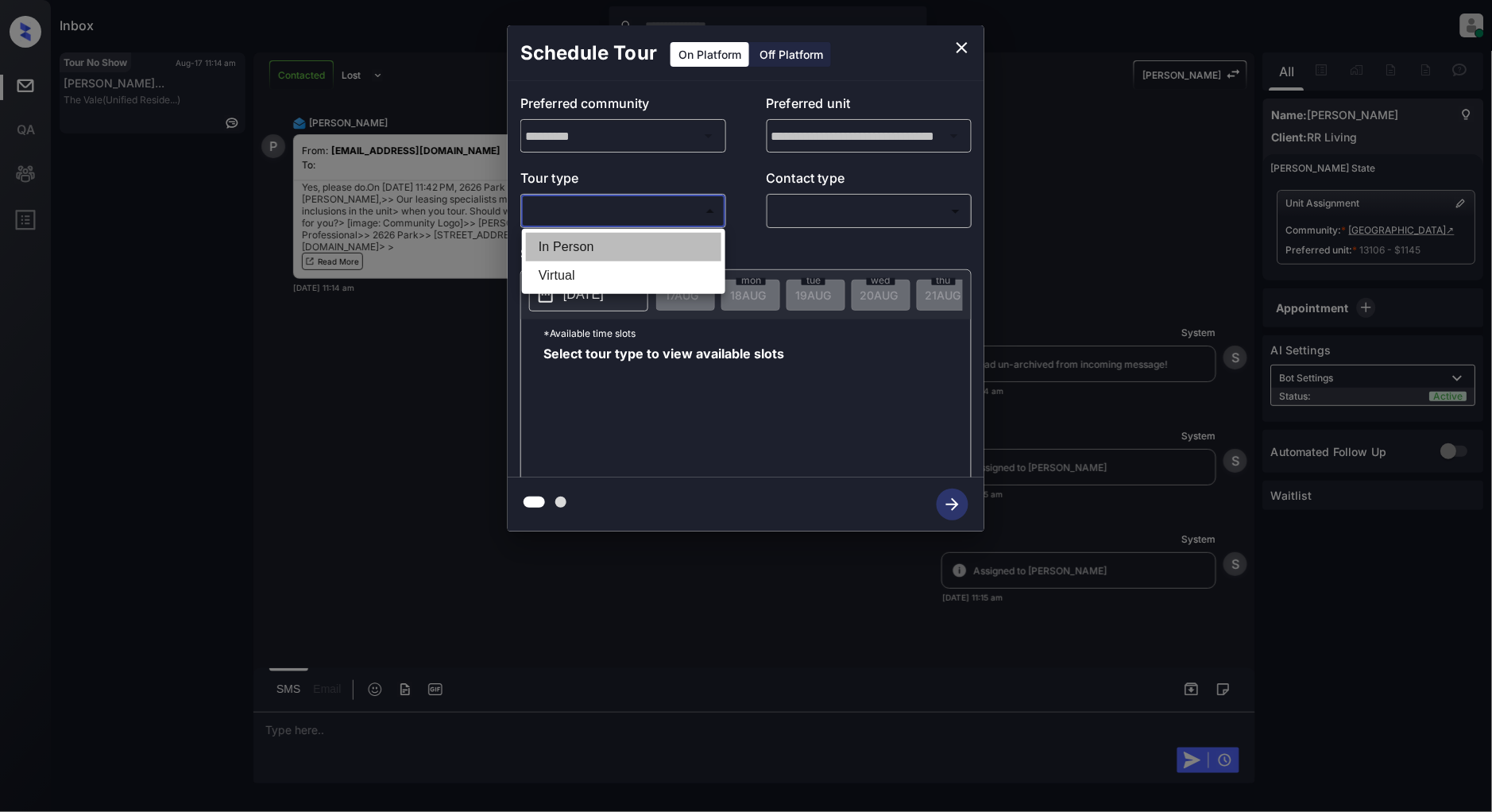
drag, startPoint x: 563, startPoint y: 240, endPoint x: 664, endPoint y: 240, distance: 101.0
click at [564, 240] on li "In Person" at bounding box center [623, 247] width 195 height 29
type input "********"
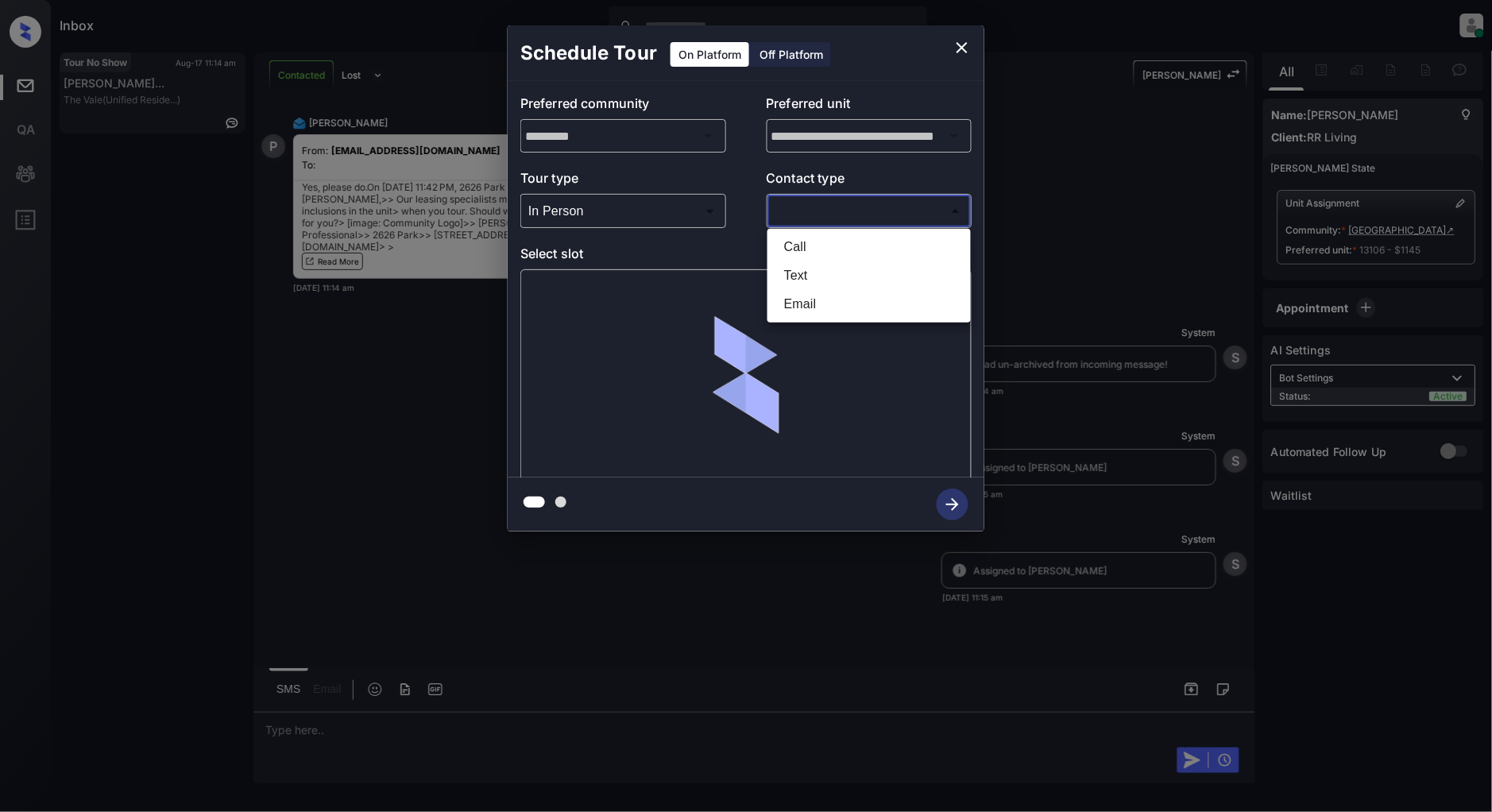
click at [894, 217] on body "Inbox [PERSON_NAME] Online Set yourself offline Set yourself on break Profile S…" at bounding box center [746, 406] width 1492 height 812
click at [821, 266] on li "Text" at bounding box center [870, 276] width 195 height 29
type input "****"
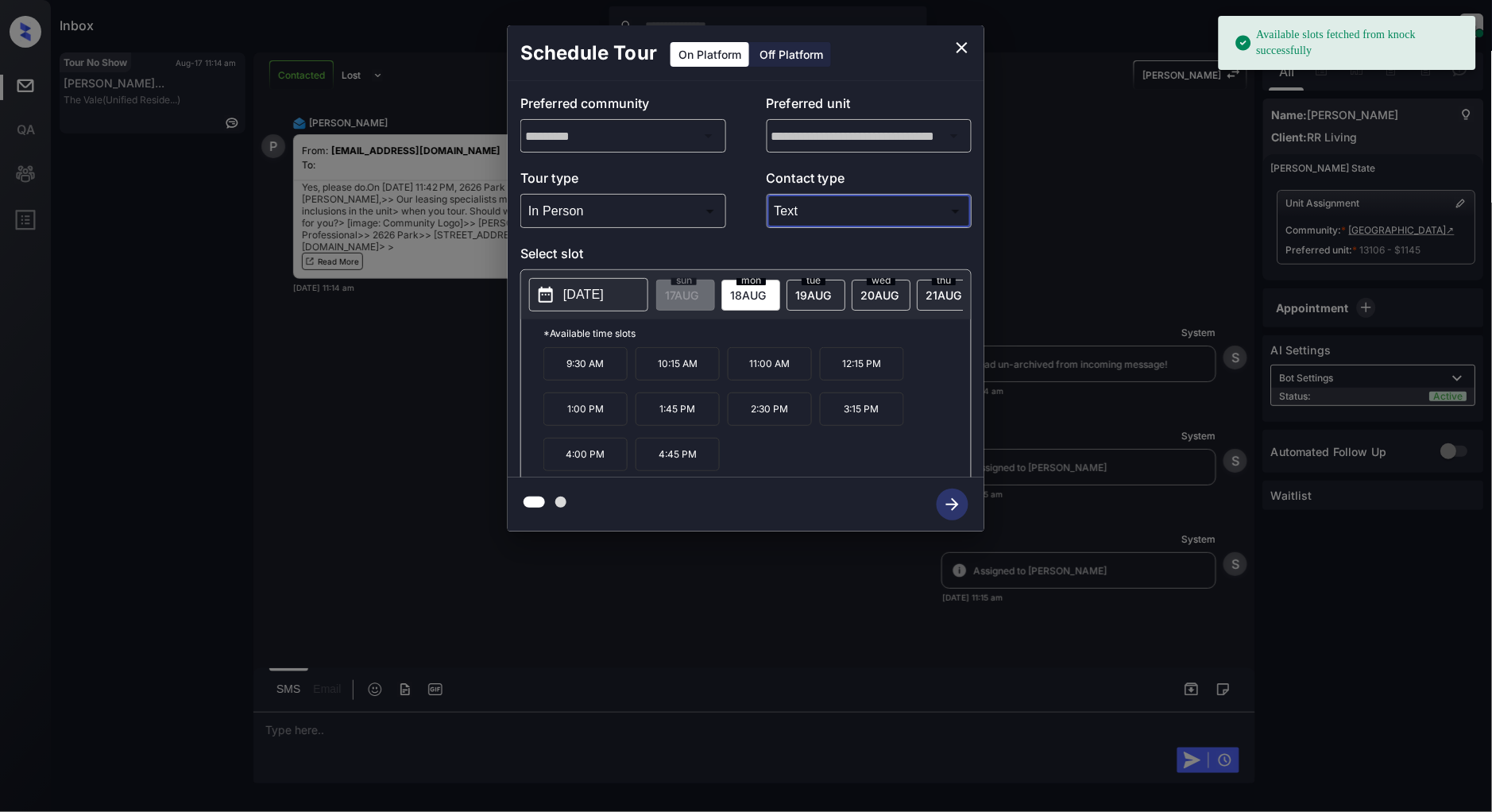
click at [405, 380] on div "**********" at bounding box center [746, 279] width 1492 height 557
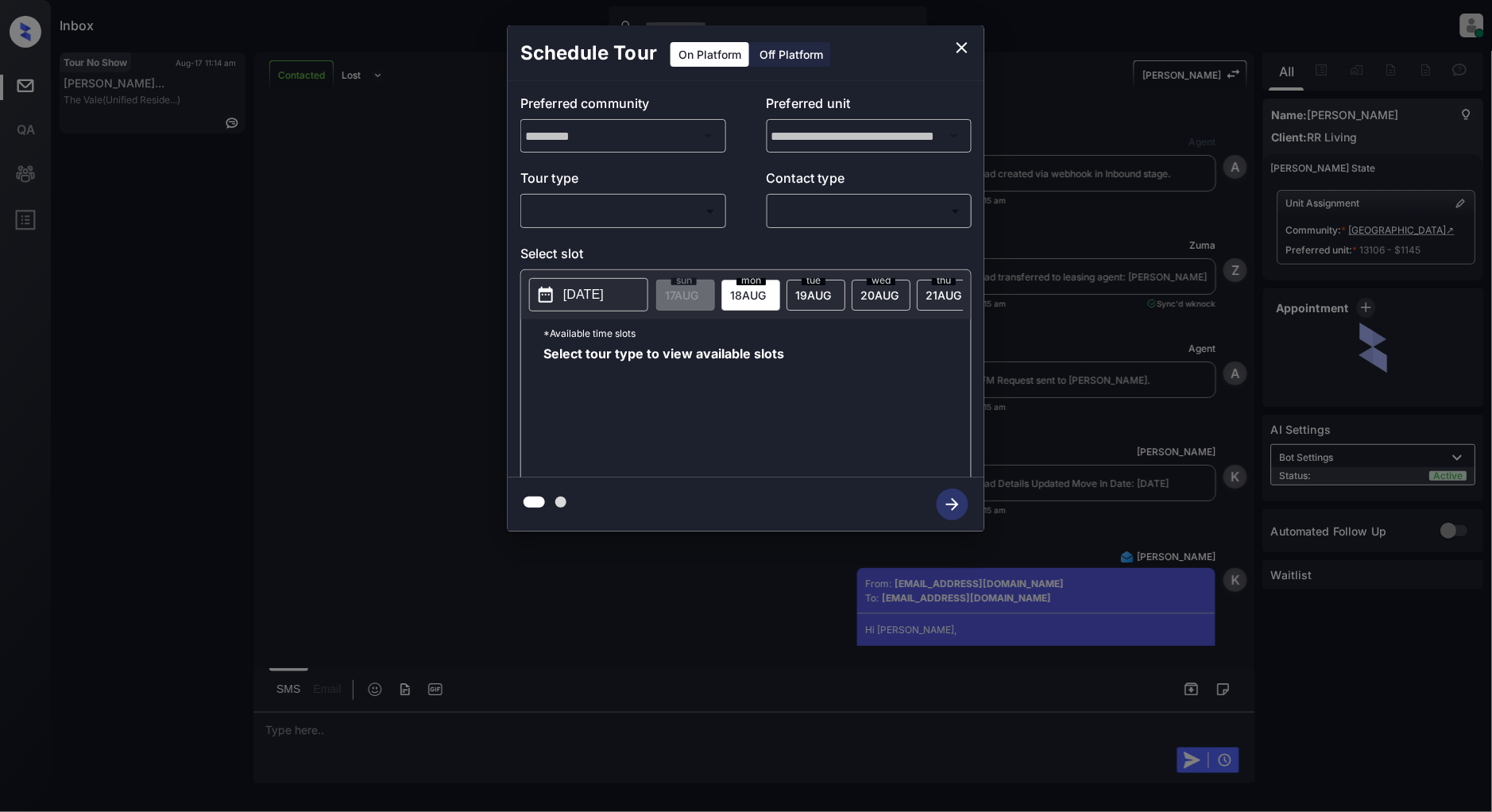
scroll to position [3368, 0]
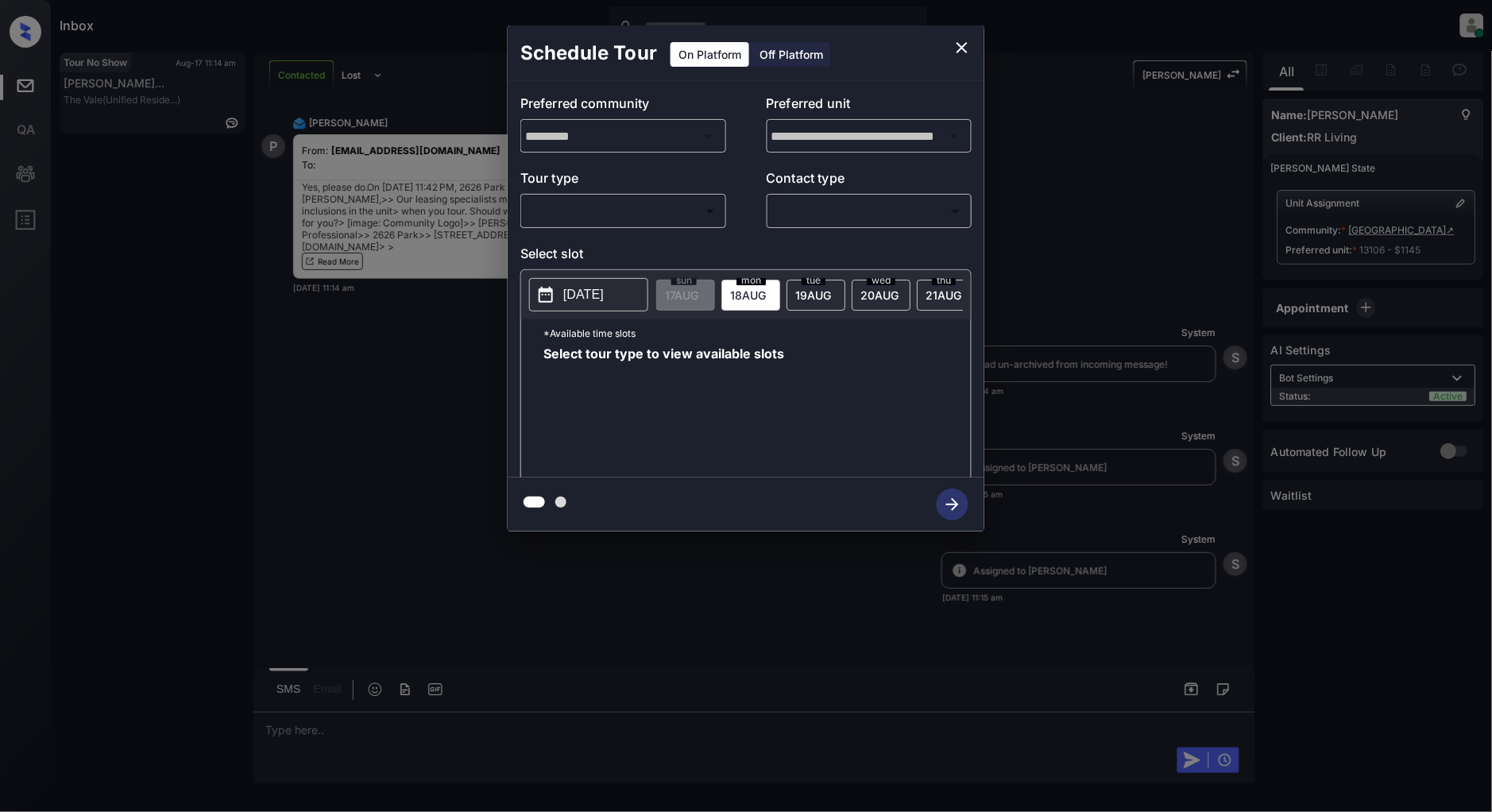
click at [669, 205] on body "Inbox Patrick Deasis Online Set yourself offline Set yourself on break Profile …" at bounding box center [746, 406] width 1492 height 812
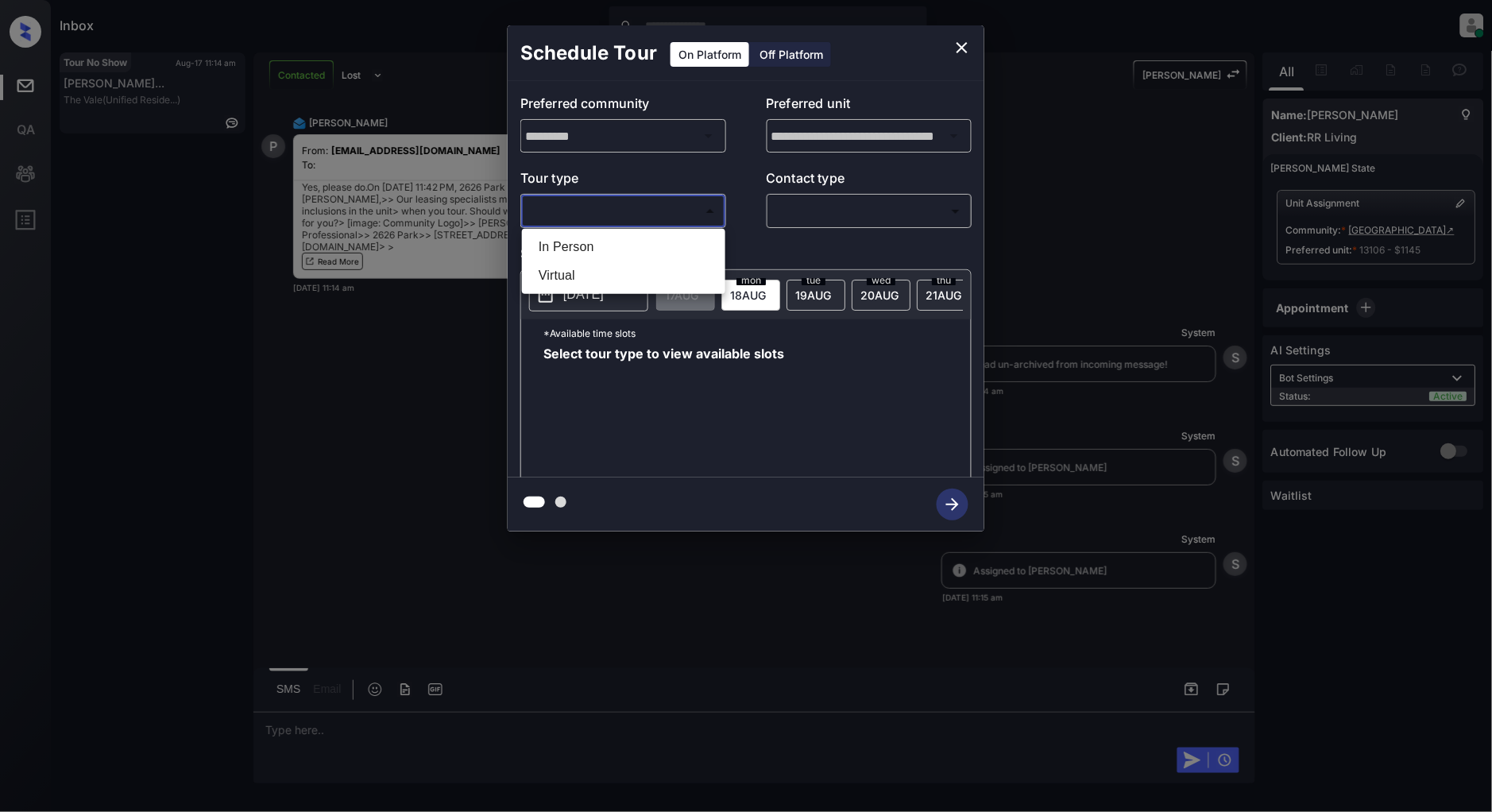
click at [599, 242] on li "In Person" at bounding box center [623, 247] width 195 height 29
type input "********"
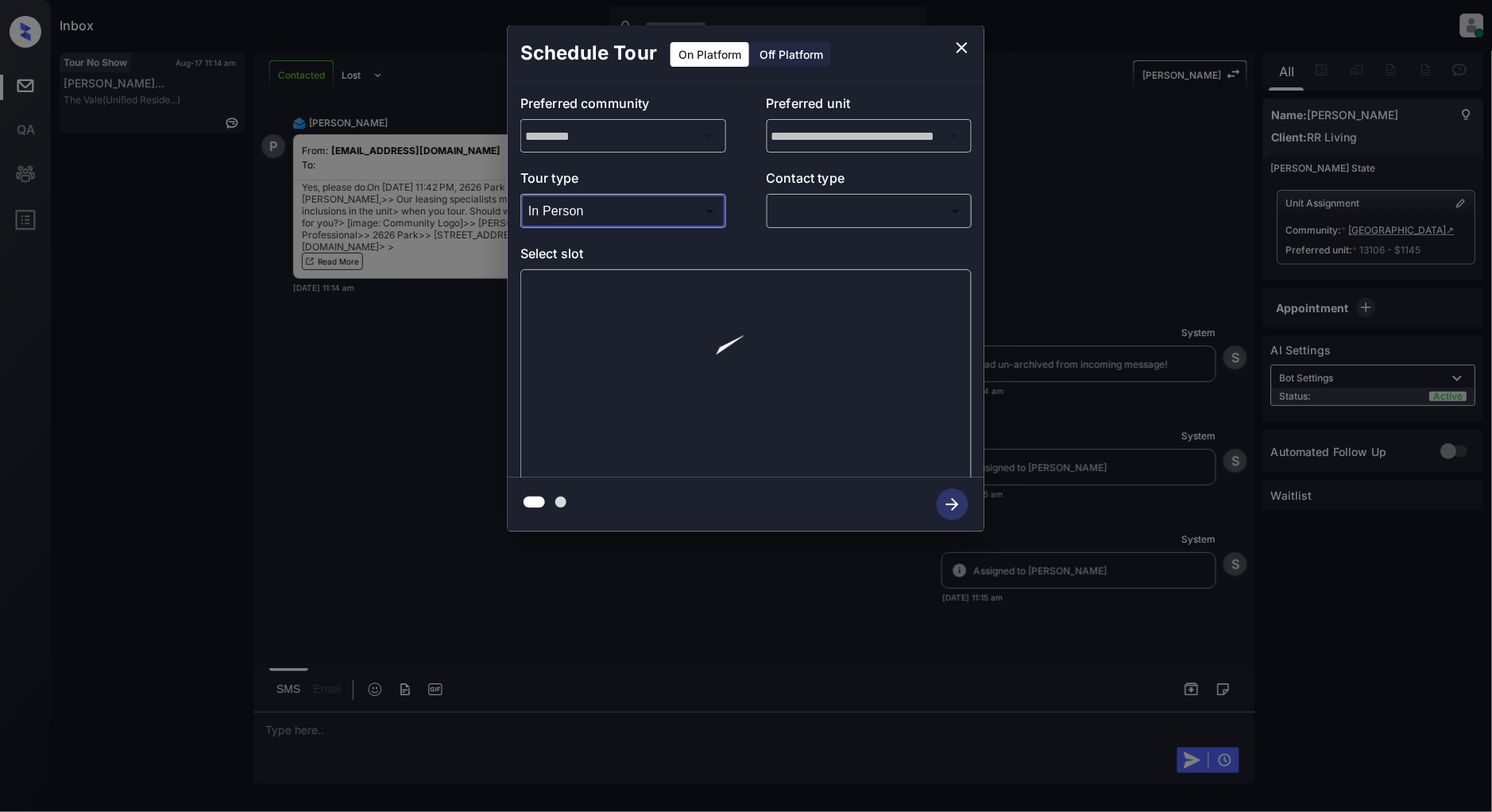
click at [869, 212] on body "Inbox Patrick Deasis Online Set yourself offline Set yourself on break Profile …" at bounding box center [746, 406] width 1492 height 812
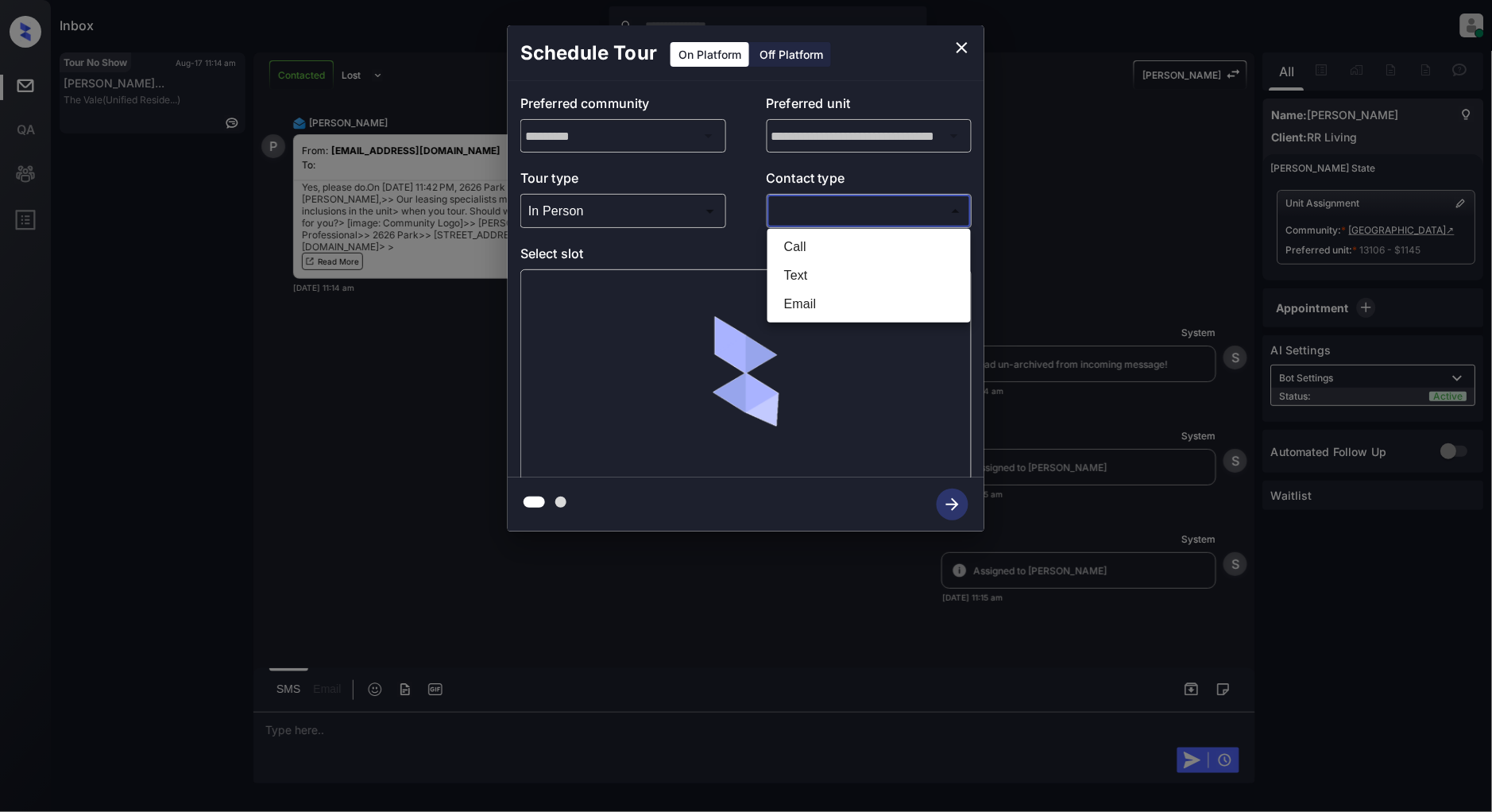
click at [832, 273] on li "Text" at bounding box center [870, 276] width 195 height 29
type input "****"
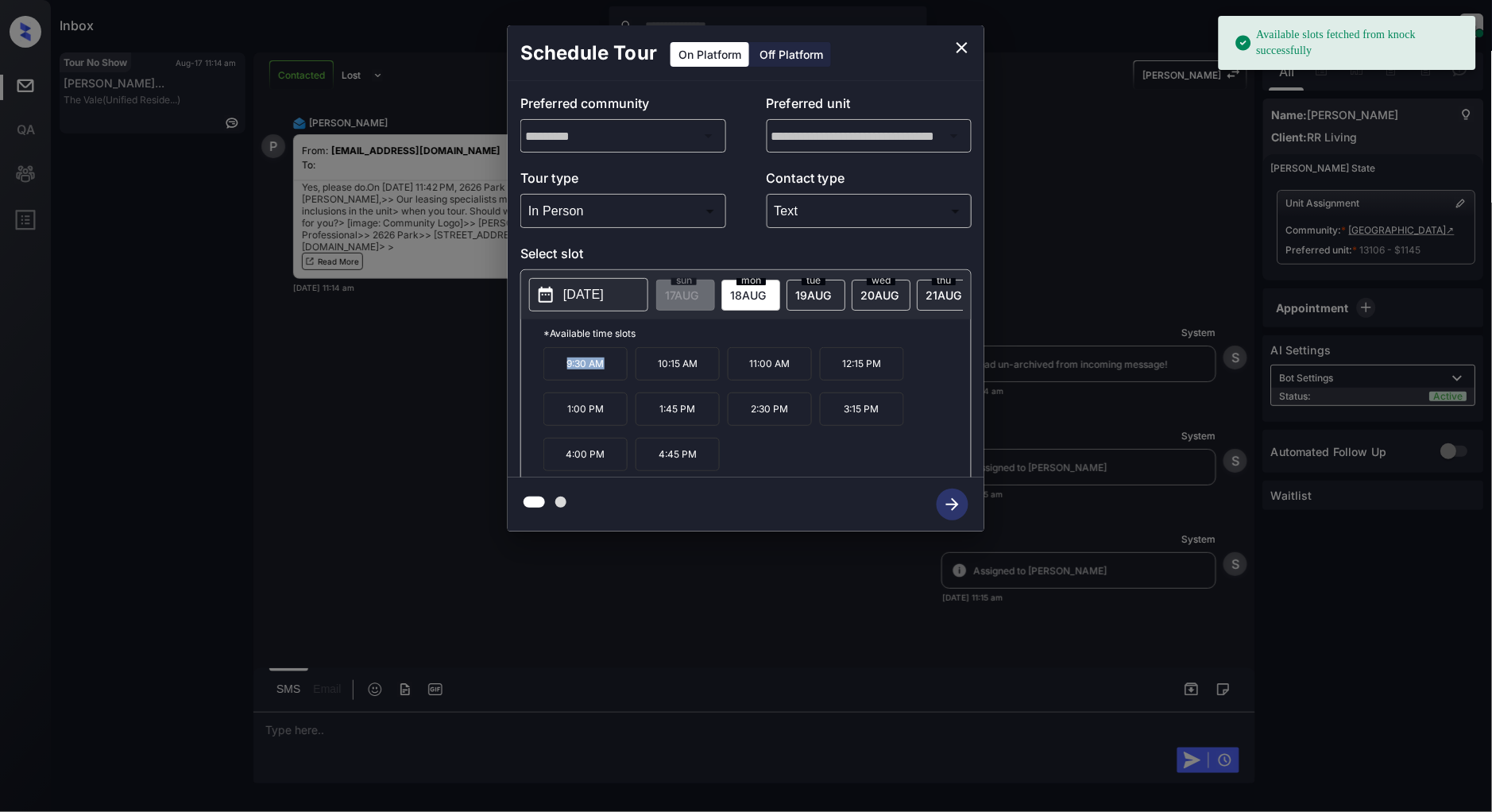
drag, startPoint x: 620, startPoint y: 373, endPoint x: 523, endPoint y: 379, distance: 97.2
click at [523, 379] on div "*Available time slots 9:30 AM 10:15 AM 11:00 AM 12:15 PM 1:00 PM 1:45 PM 2:30 P…" at bounding box center [746, 401] width 450 height 163
copy p "9:30 AM"
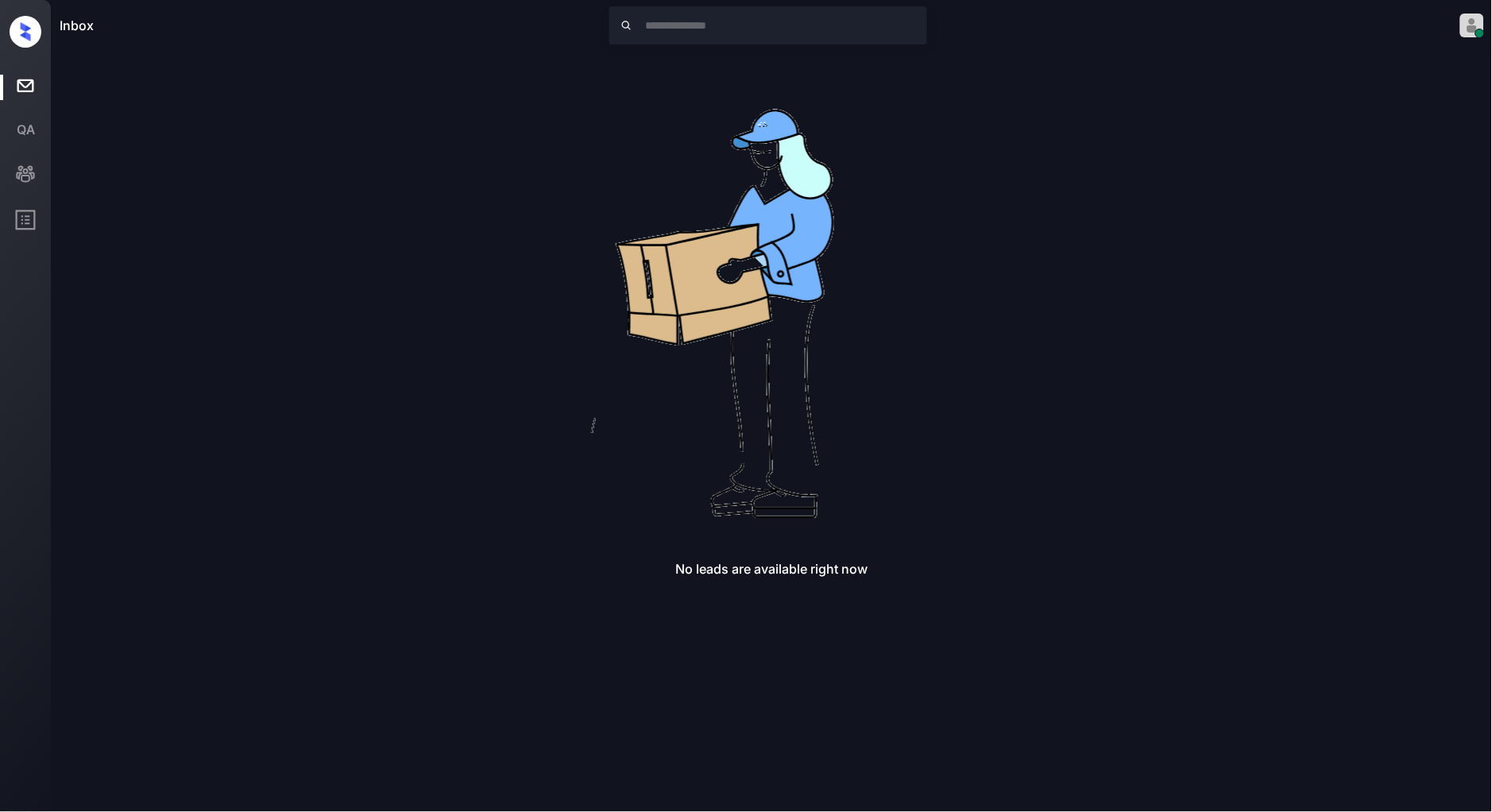
click at [997, 363] on img at bounding box center [772, 306] width 509 height 508
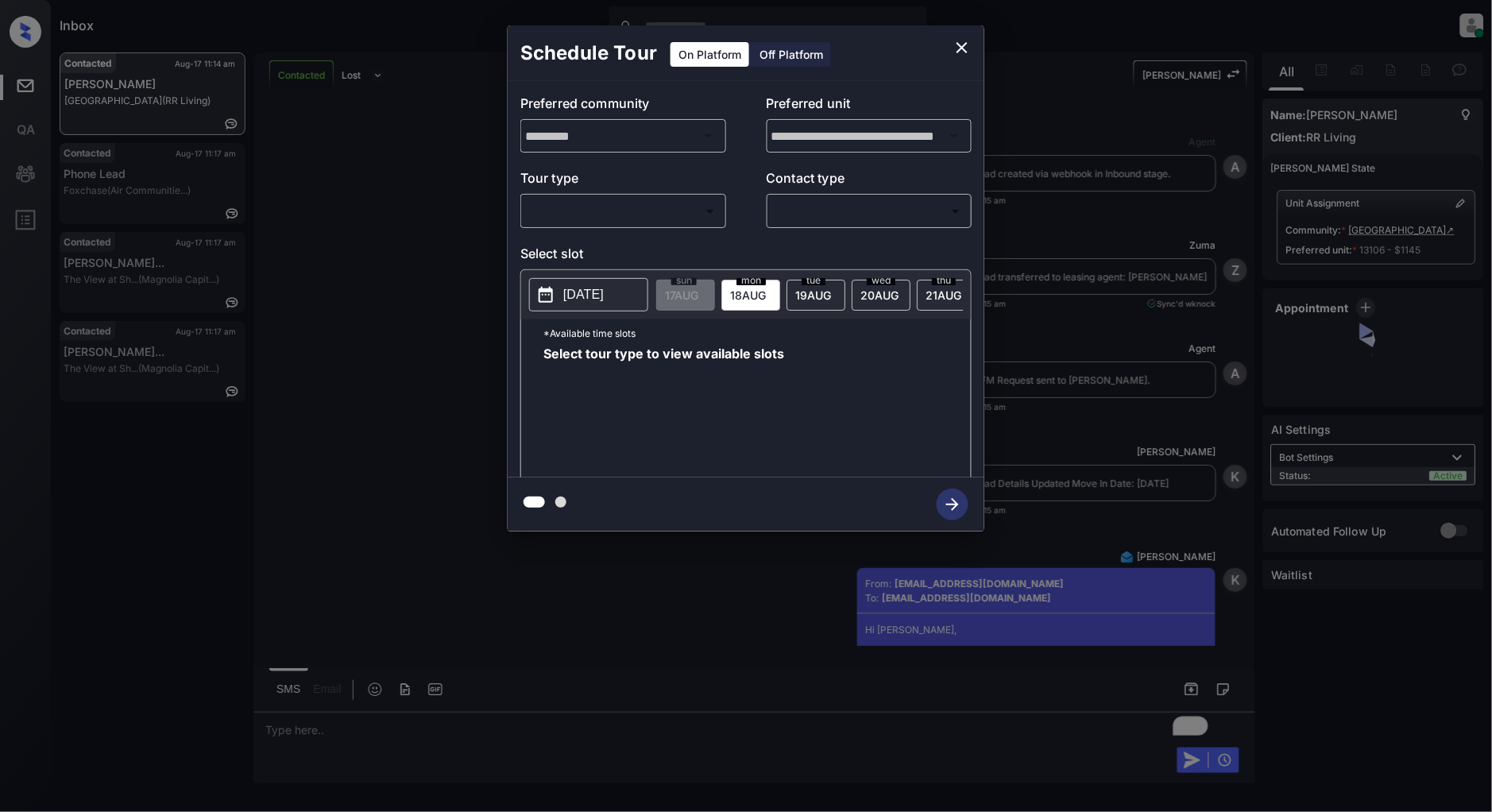
scroll to position [3368, 0]
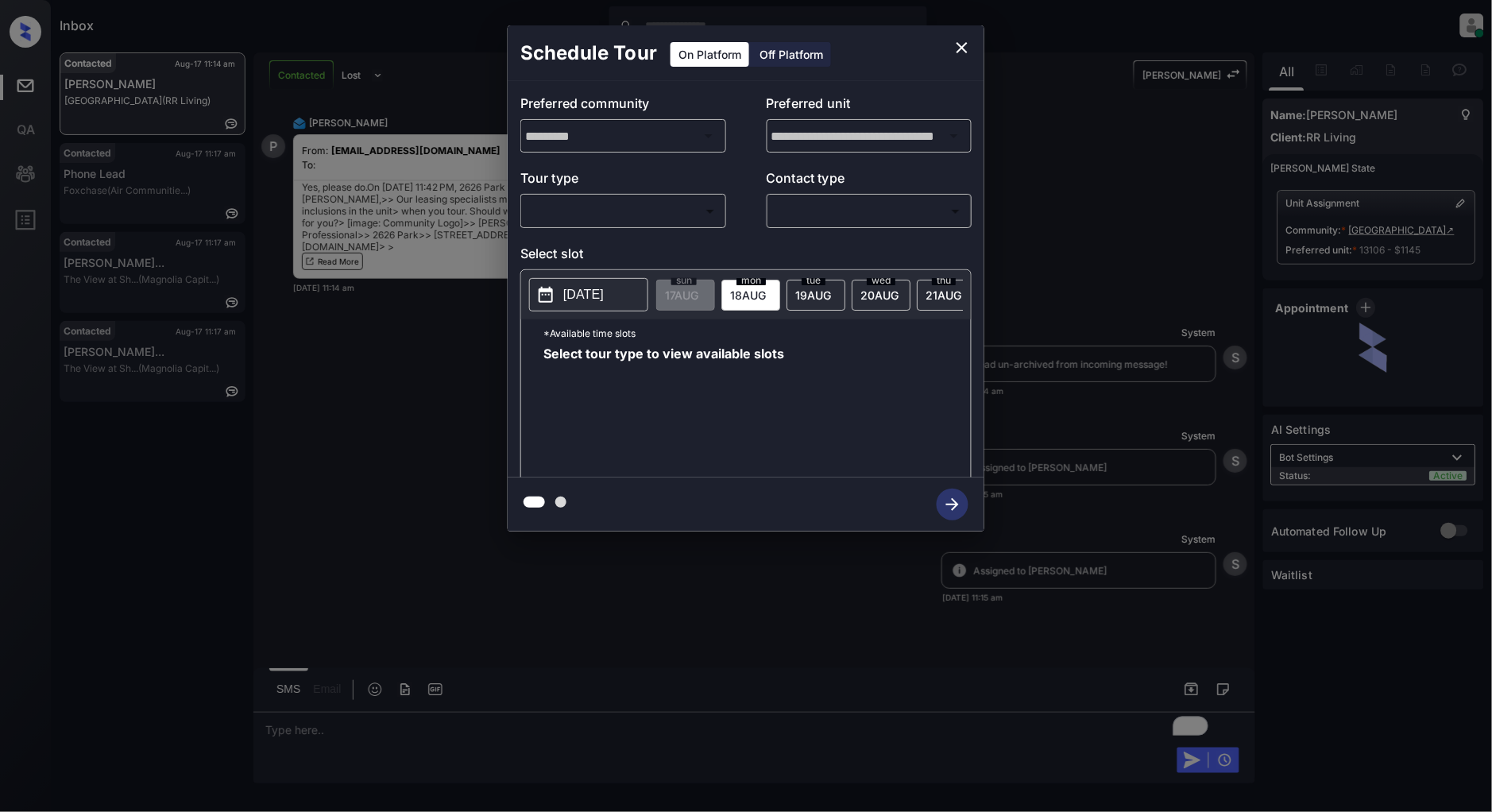
click at [633, 213] on body "Inbox [PERSON_NAME] Online Set yourself offline Set yourself on break Profile S…" at bounding box center [746, 406] width 1492 height 812
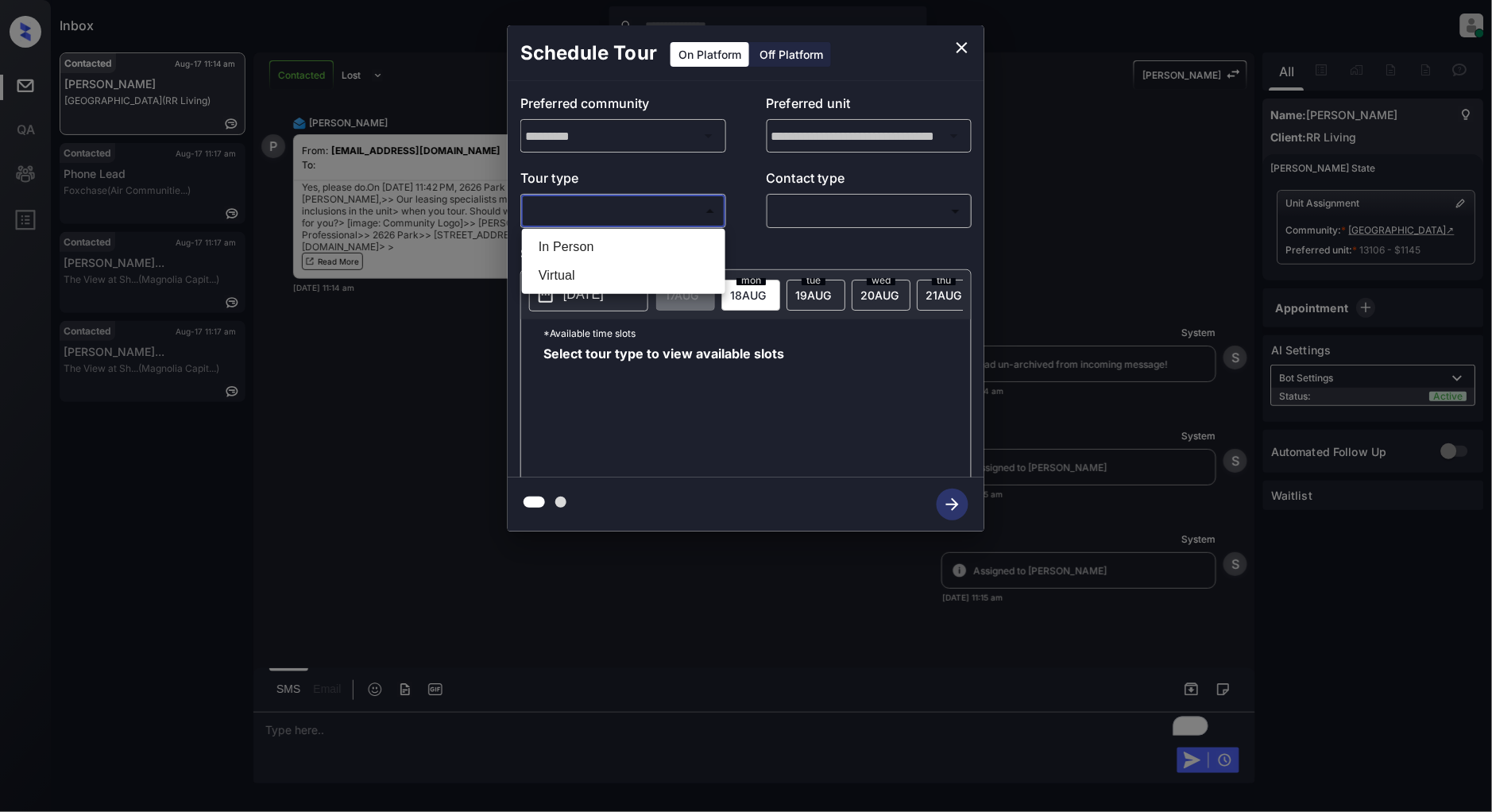
click at [570, 244] on li "In Person" at bounding box center [623, 247] width 195 height 29
type input "********"
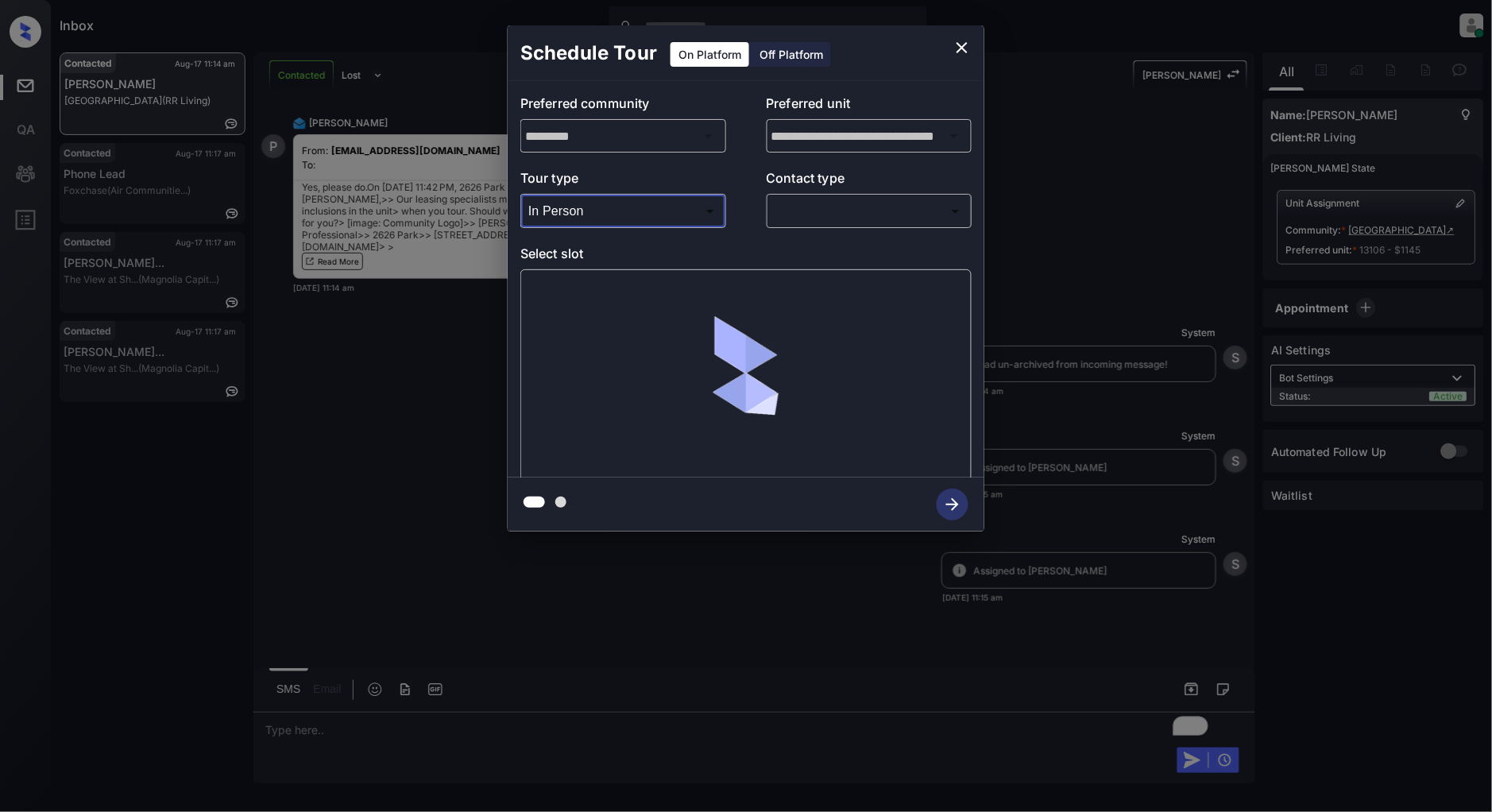
click at [850, 216] on body "Inbox Patrick Deasis Online Set yourself offline Set yourself on break Profile …" at bounding box center [746, 406] width 1492 height 812
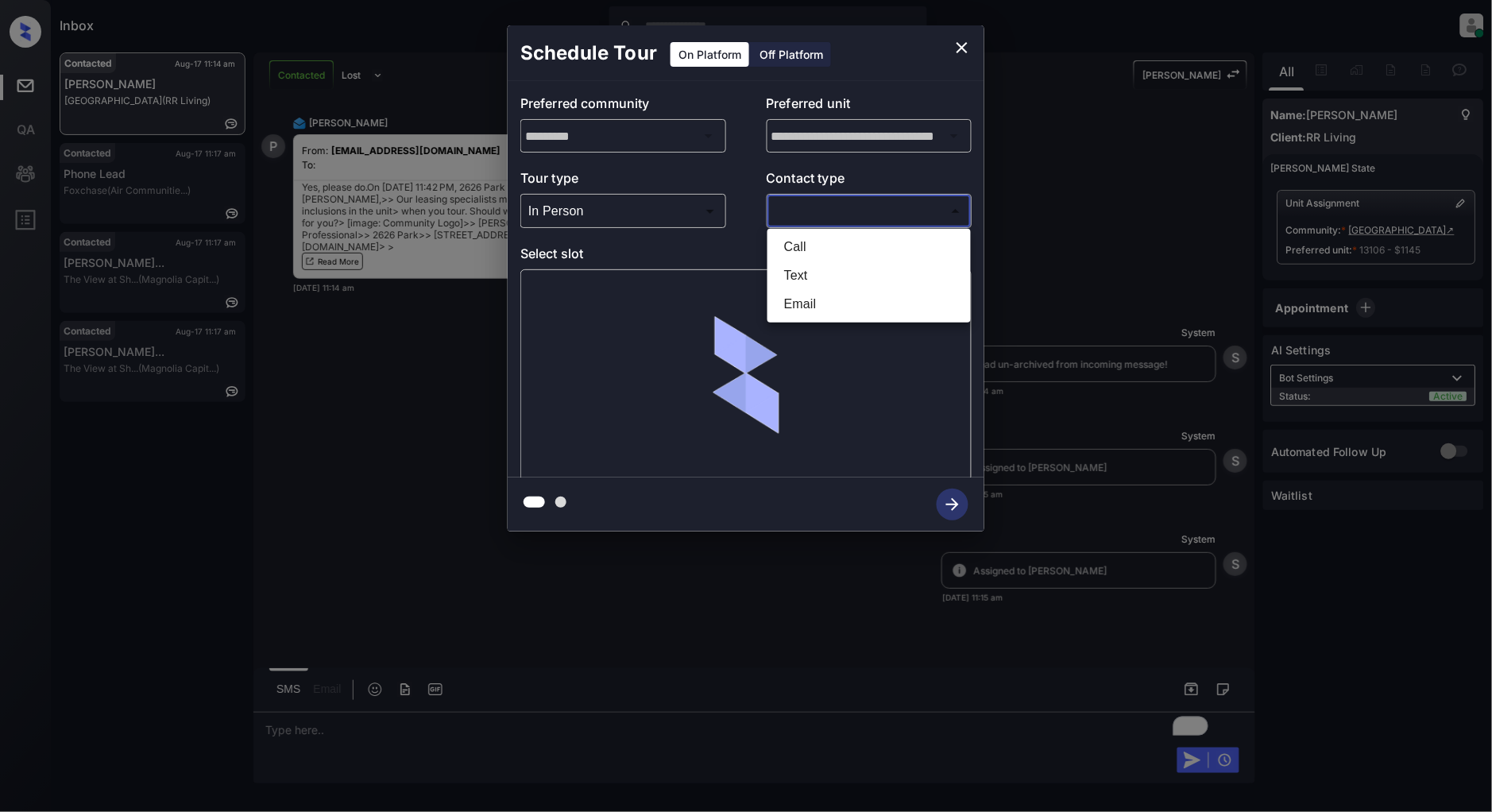
click at [822, 259] on li "Call" at bounding box center [870, 247] width 195 height 29
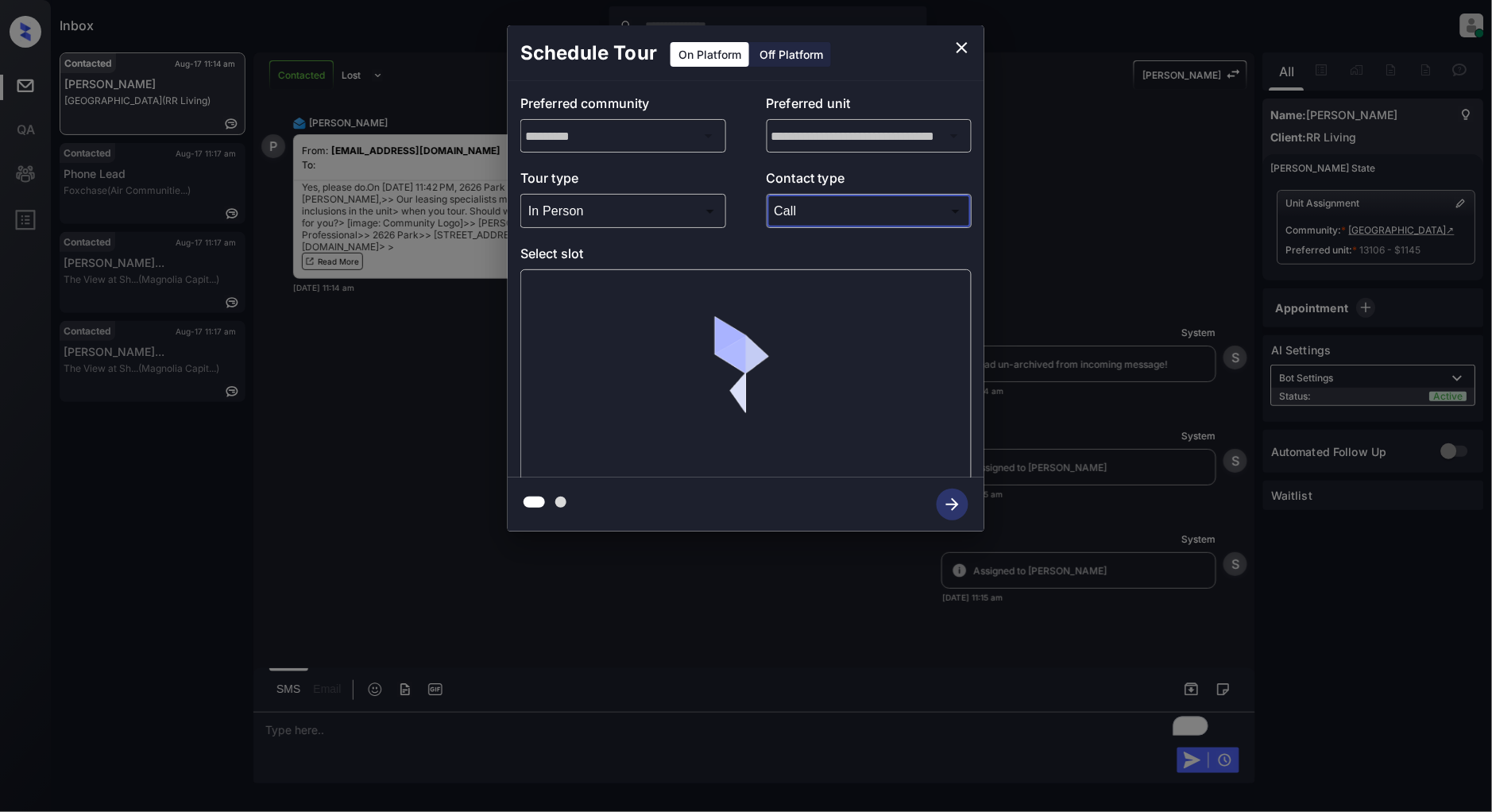
click at [829, 210] on body "Inbox Patrick Deasis Online Set yourself offline Set yourself on break Profile …" at bounding box center [746, 406] width 1492 height 812
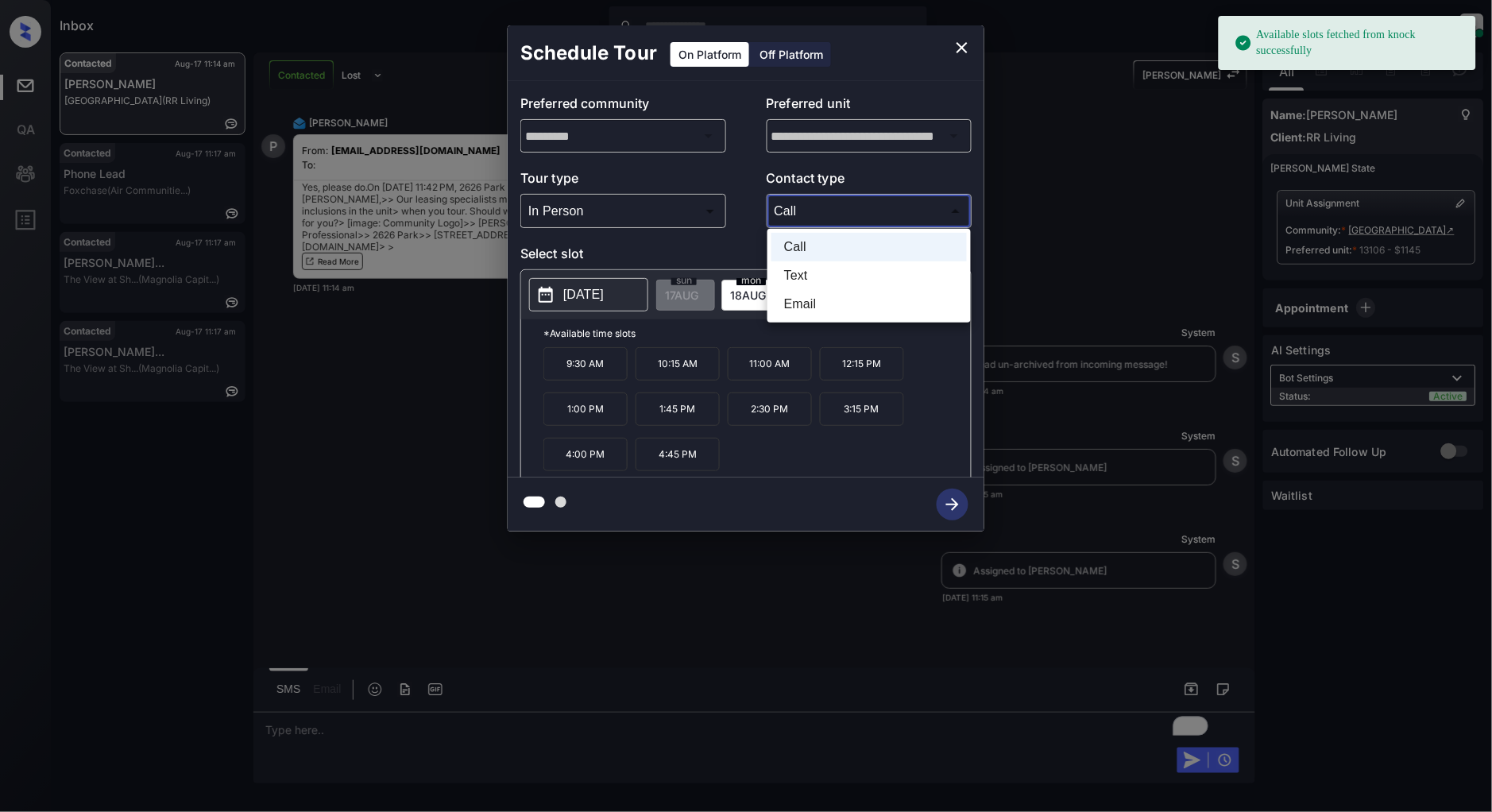
click at [811, 266] on li "Text" at bounding box center [870, 276] width 195 height 29
type input "****"
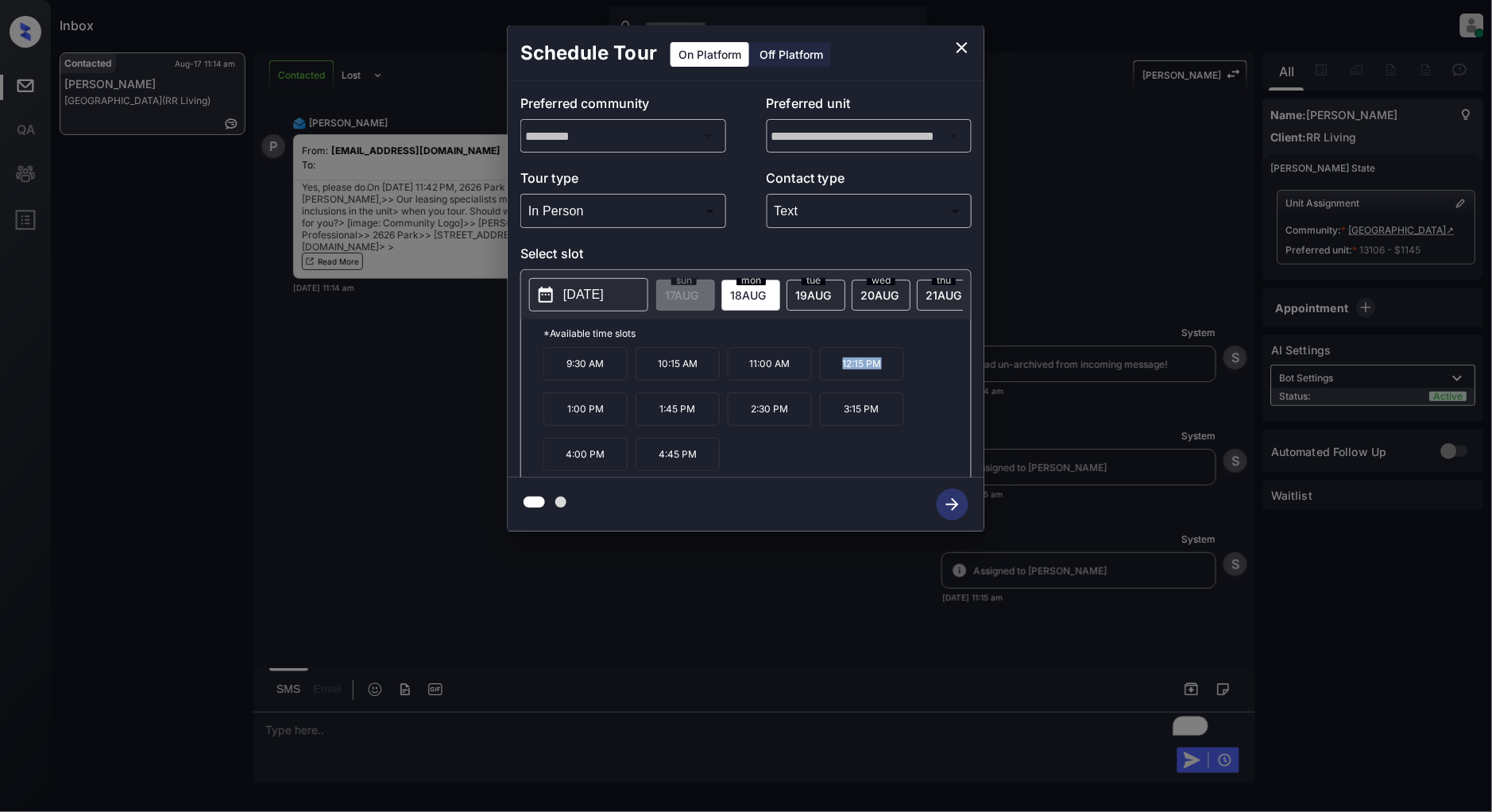
drag, startPoint x: 888, startPoint y: 375, endPoint x: 819, endPoint y: 375, distance: 69.0
click at [819, 375] on div "9:30 AM 10:15 AM 11:00 AM 12:15 PM 1:00 PM 1:45 PM 2:30 PM 3:15 PM 4:00 PM 4:45…" at bounding box center [757, 411] width 427 height 127
copy p "12:15 PM"
drag, startPoint x: 887, startPoint y: 414, endPoint x: 809, endPoint y: 426, distance: 78.9
click at [809, 426] on div "9:30 AM 10:15 AM 11:00 AM 12:15 PM 1:00 PM 1:45 PM 2:30 PM 3:15 PM 4:00 PM 4:45…" at bounding box center [757, 411] width 427 height 127
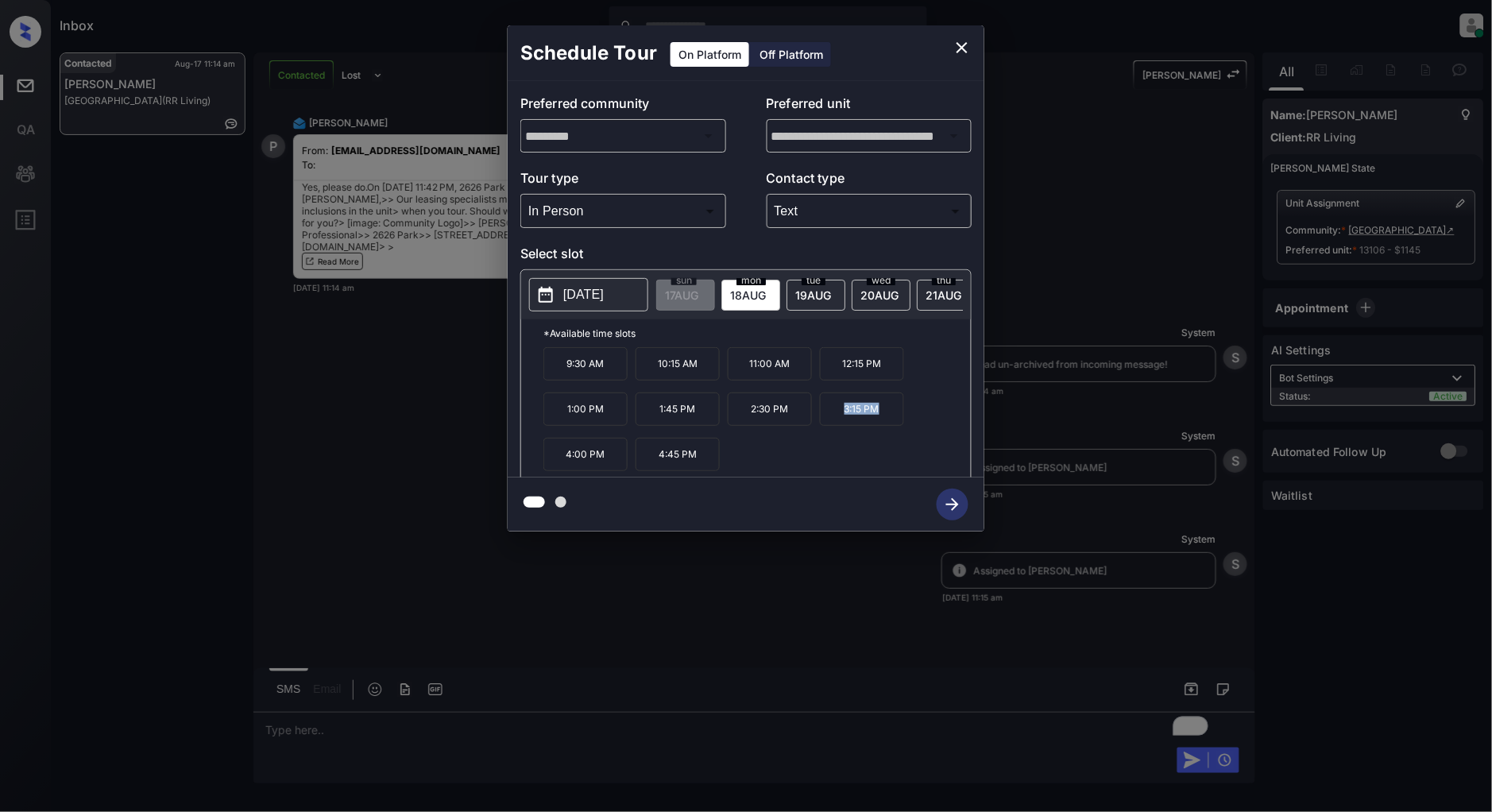
copy div "3:15 PM"
click at [962, 51] on icon "close" at bounding box center [962, 48] width 19 height 19
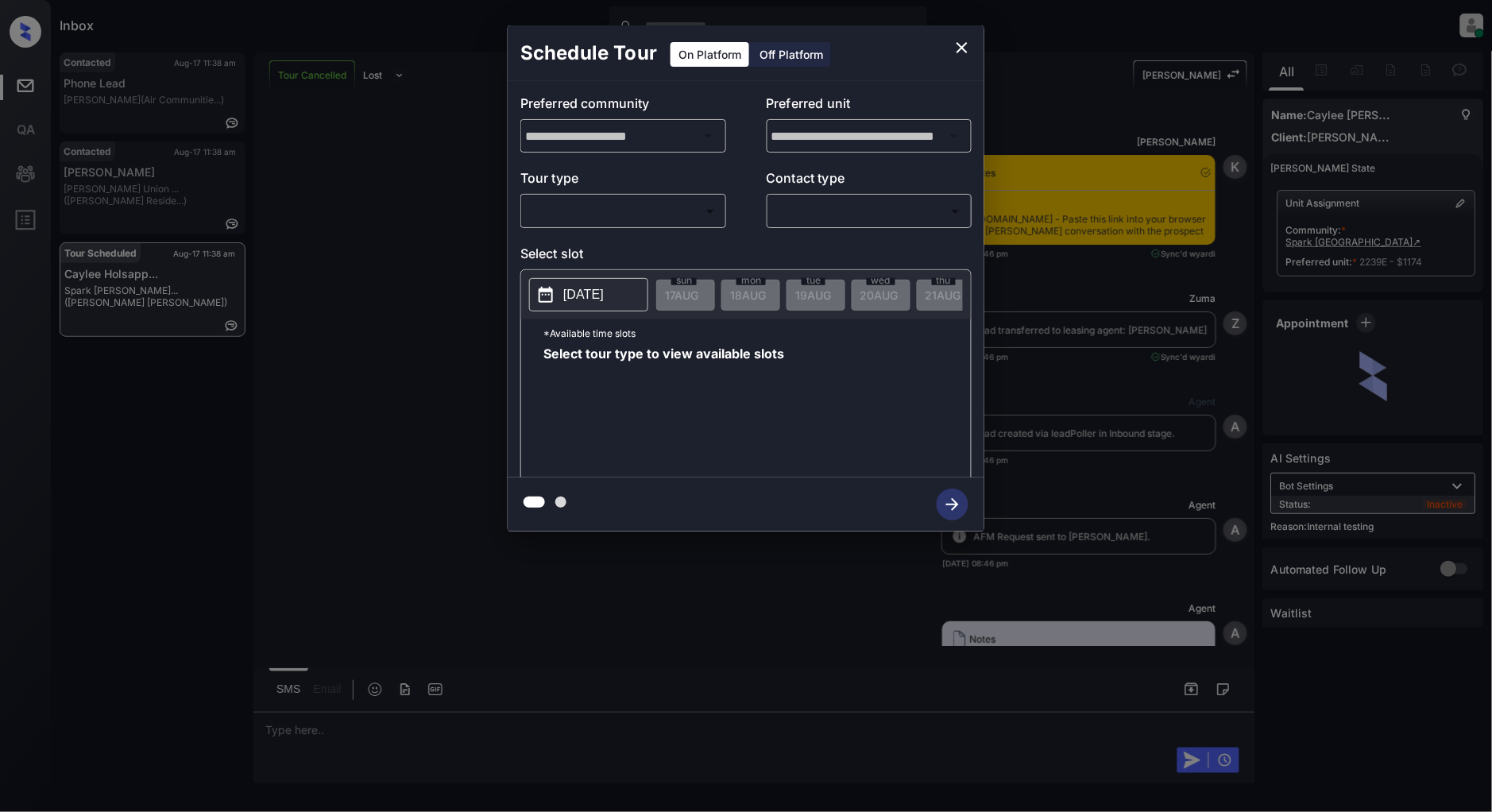
scroll to position [11170, 0]
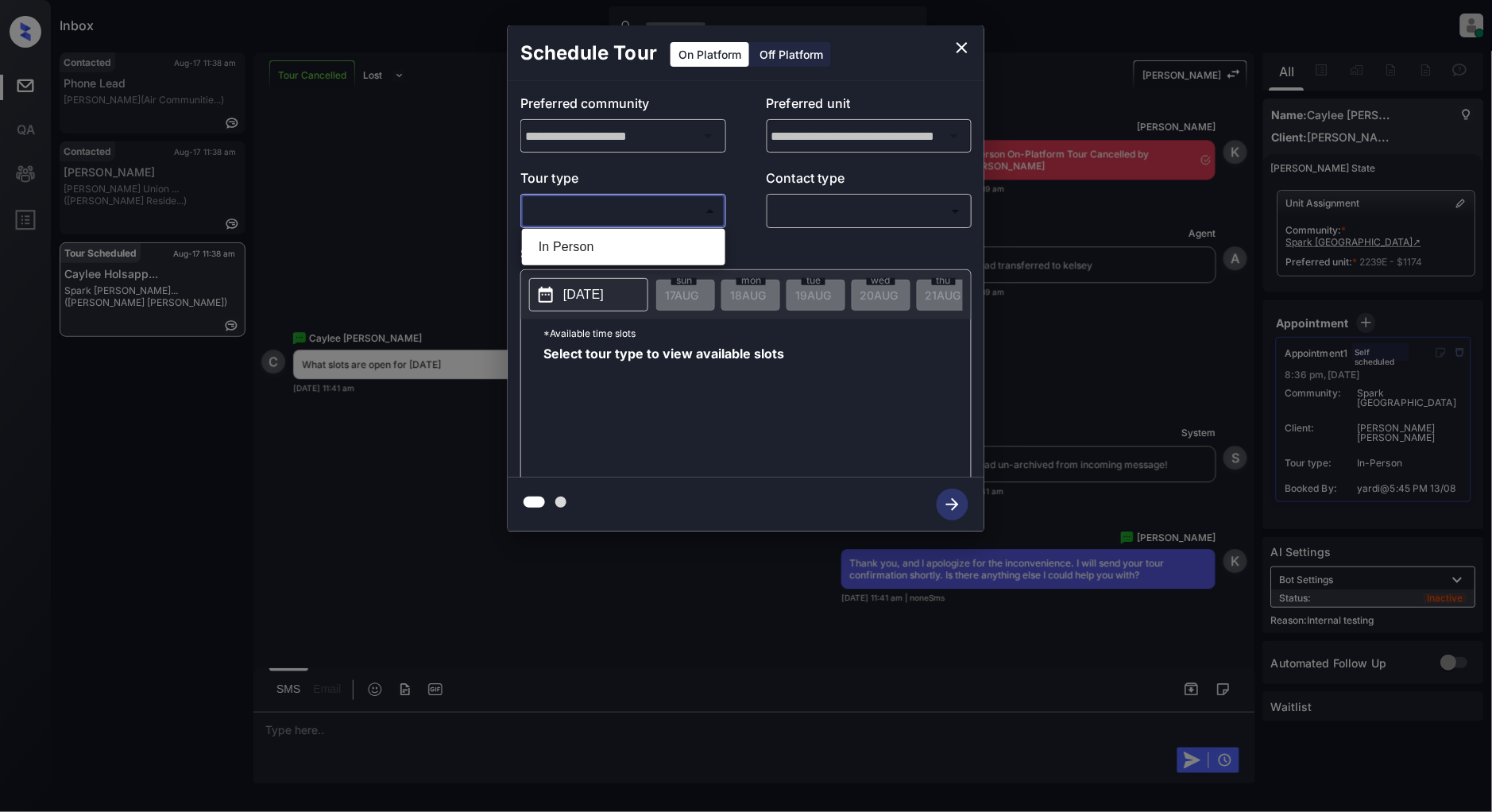
click at [637, 203] on body "Inbox [PERSON_NAME] Online Set yourself offline Set yourself on break Profile S…" at bounding box center [746, 406] width 1492 height 812
click at [599, 236] on li "In Person" at bounding box center [623, 247] width 195 height 29
type input "********"
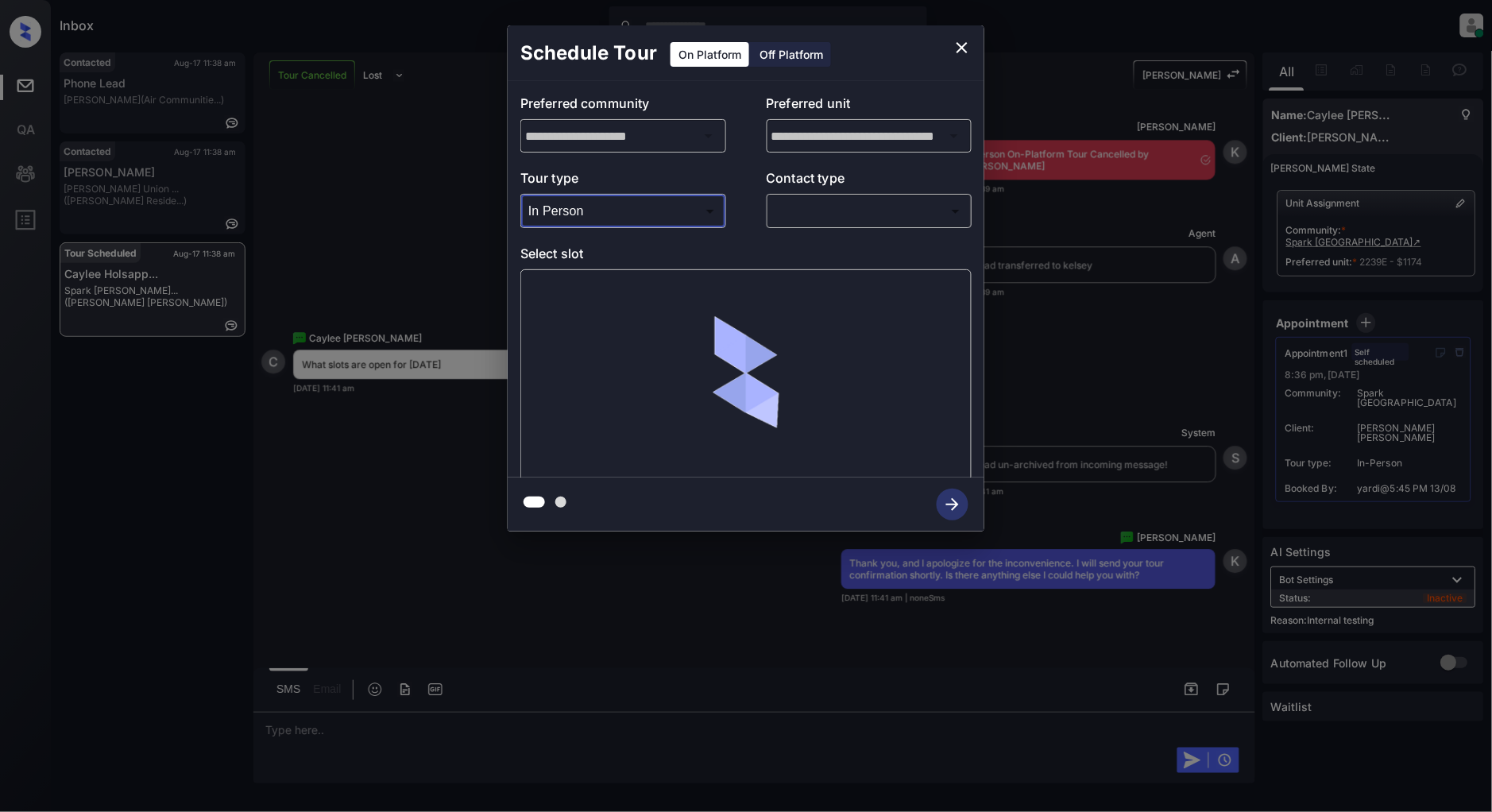
click at [810, 213] on body "Inbox [PERSON_NAME] Online Set yourself offline Set yourself on break Profile S…" at bounding box center [746, 406] width 1492 height 812
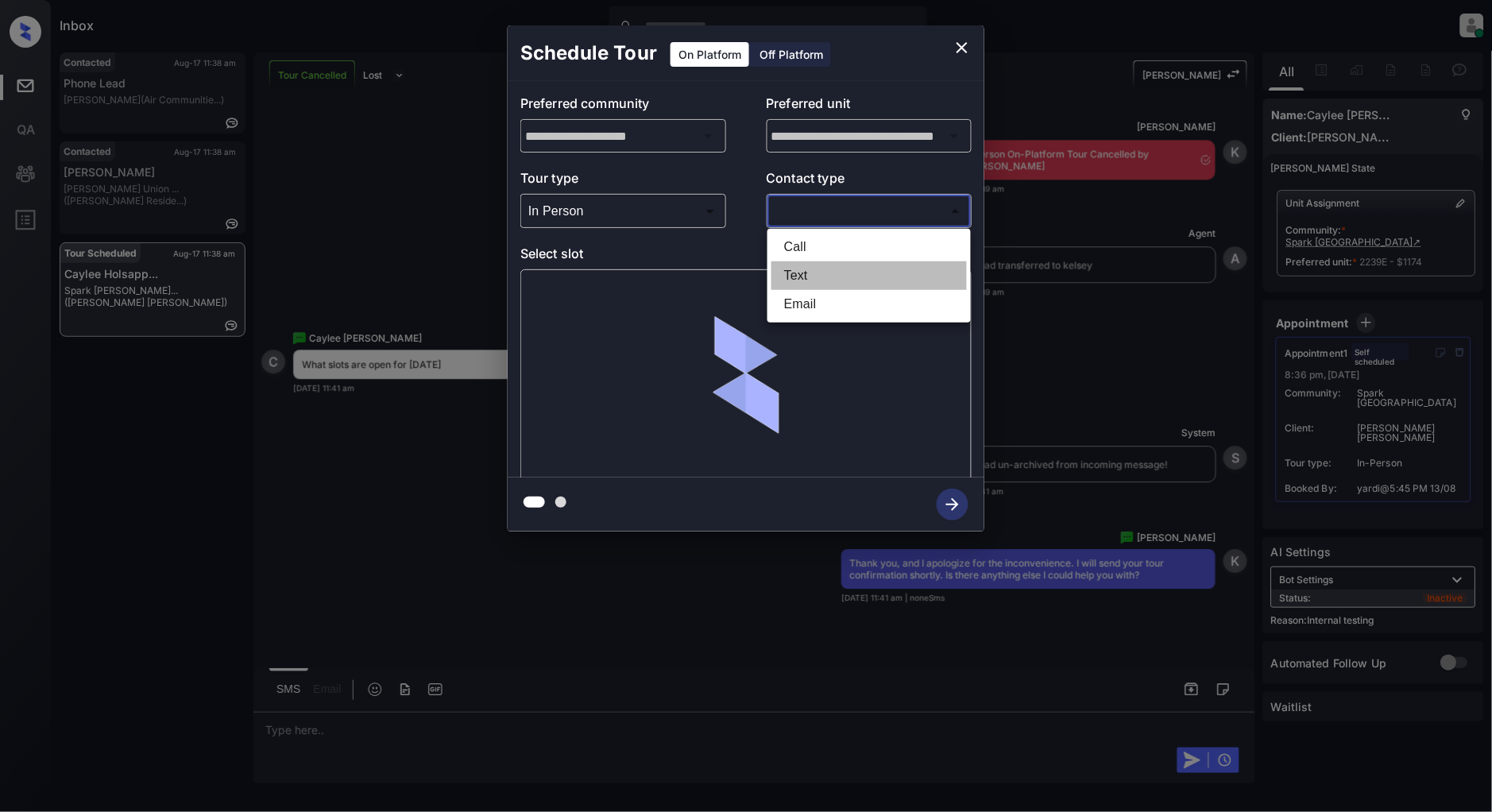
click at [828, 274] on li "Text" at bounding box center [870, 276] width 195 height 29
type input "****"
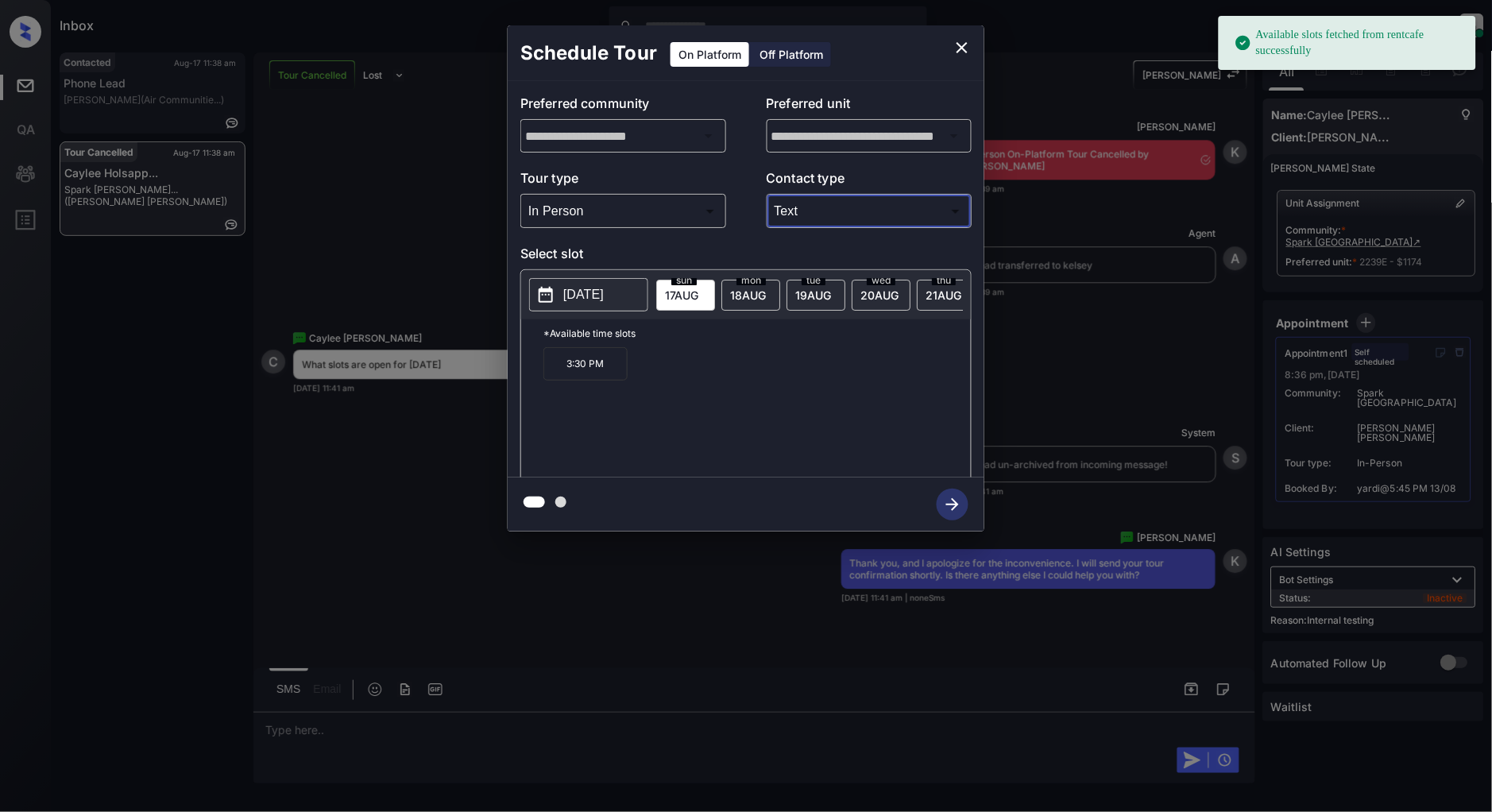
click at [590, 294] on p "[DATE]" at bounding box center [583, 295] width 40 height 19
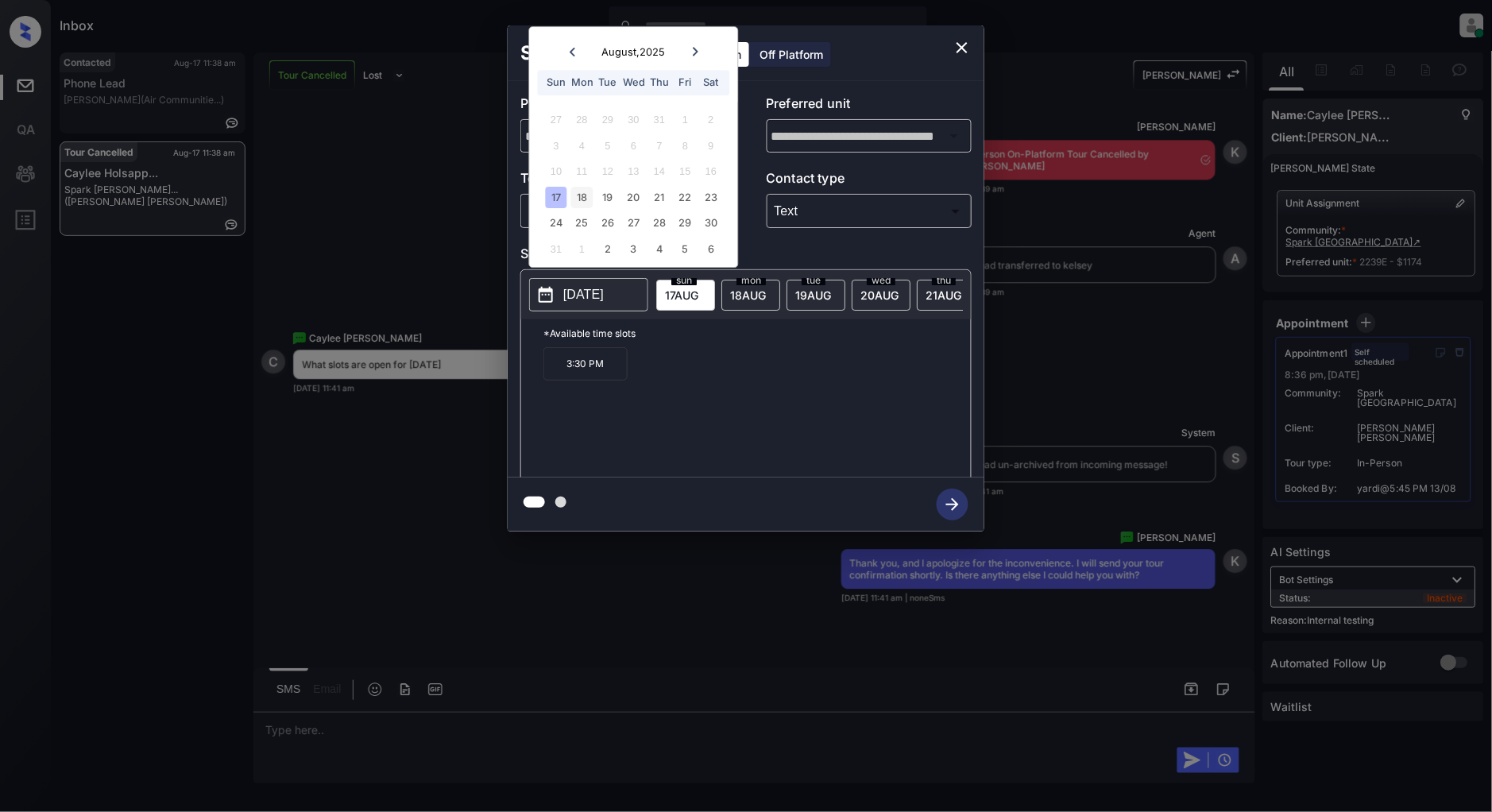
click at [581, 193] on div "18" at bounding box center [582, 197] width 21 height 21
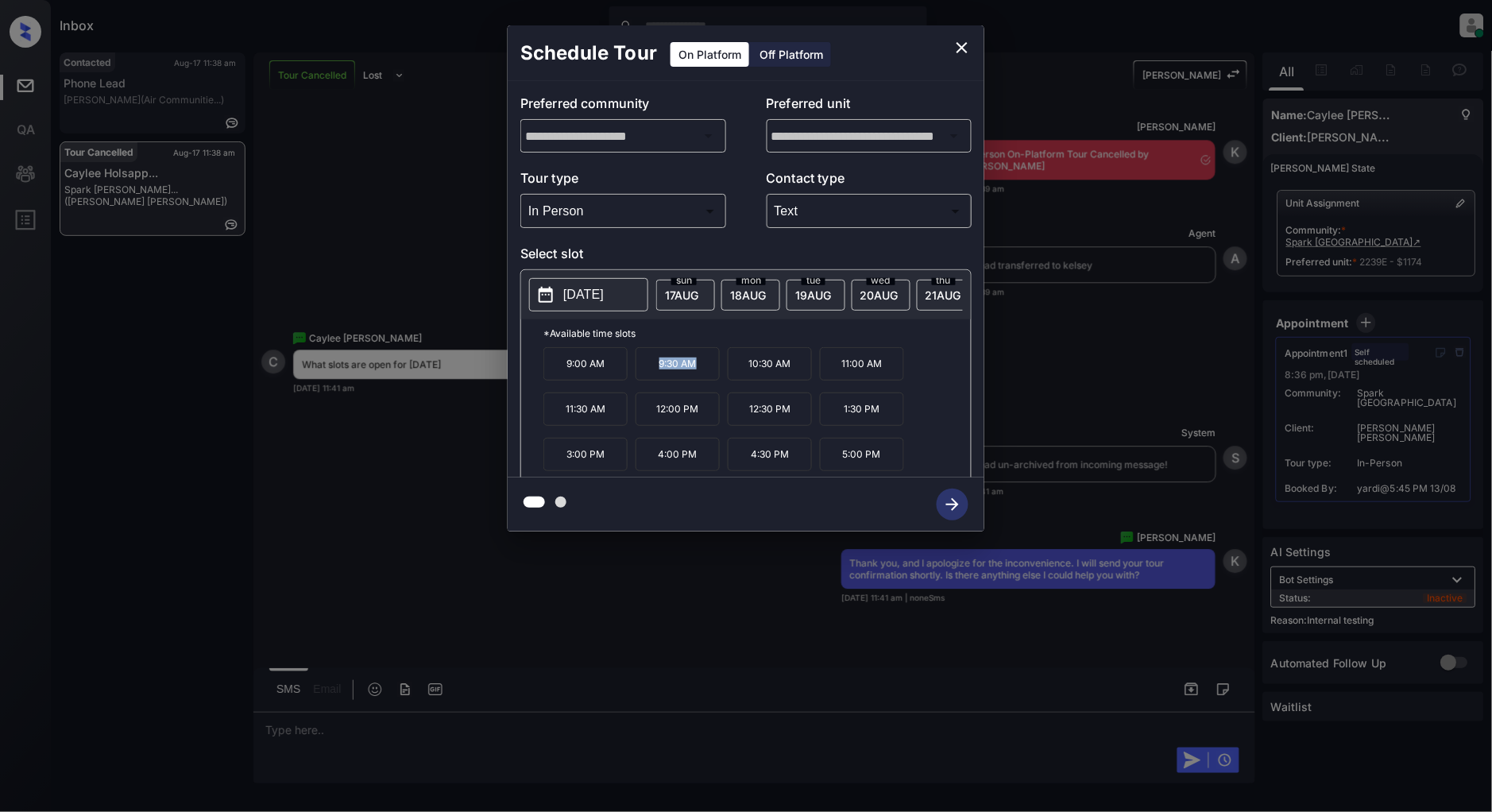
drag, startPoint x: 708, startPoint y: 373, endPoint x: 629, endPoint y: 379, distance: 79.2
click at [629, 379] on div "9:00 AM 9:30 AM 10:30 AM 11:00 AM 11:30 AM 12:00 PM 12:30 PM 1:30 PM 3:00 PM 4:…" at bounding box center [757, 411] width 427 height 127
copy div "9:30 AM"
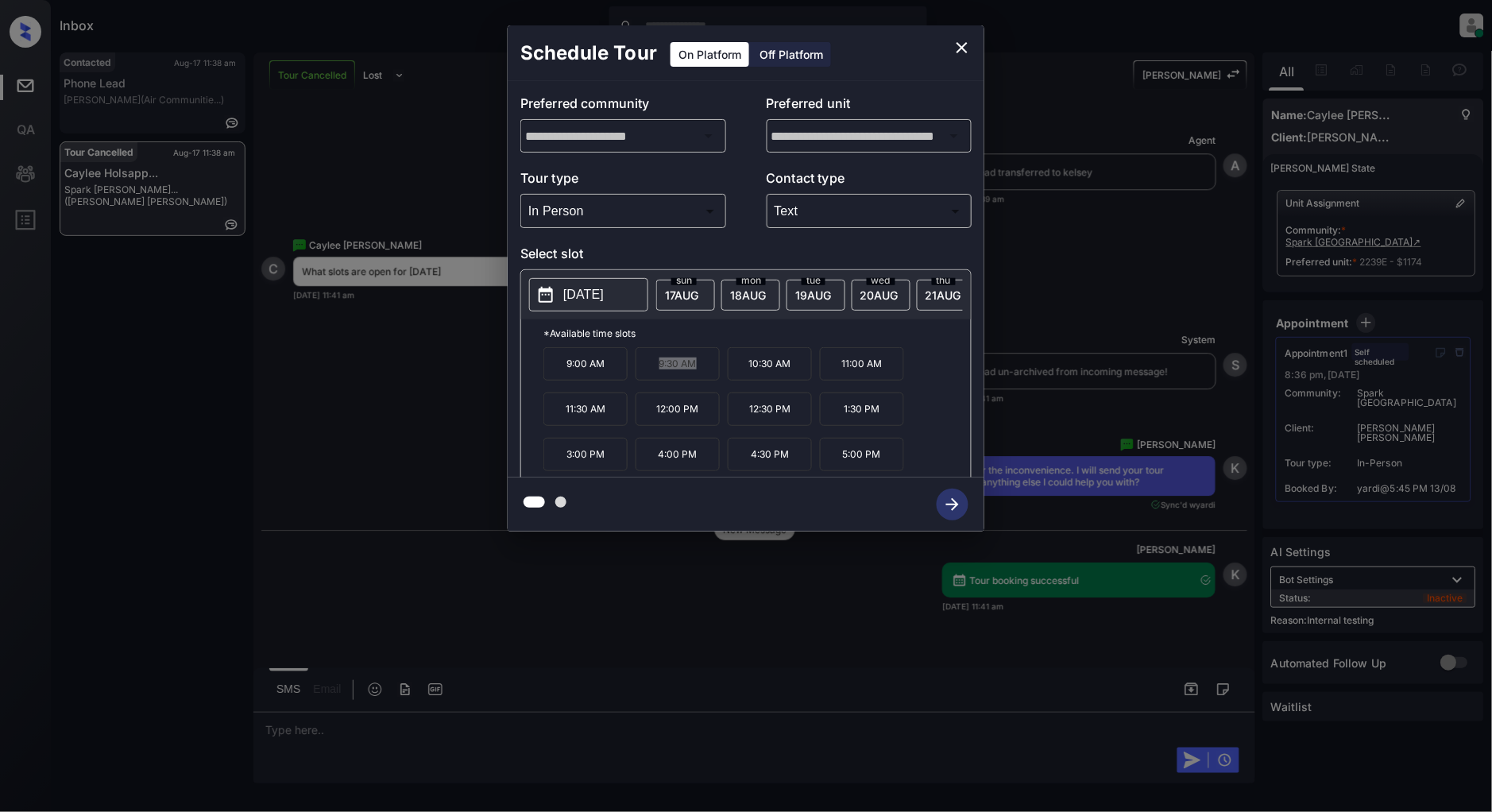
scroll to position [11380, 0]
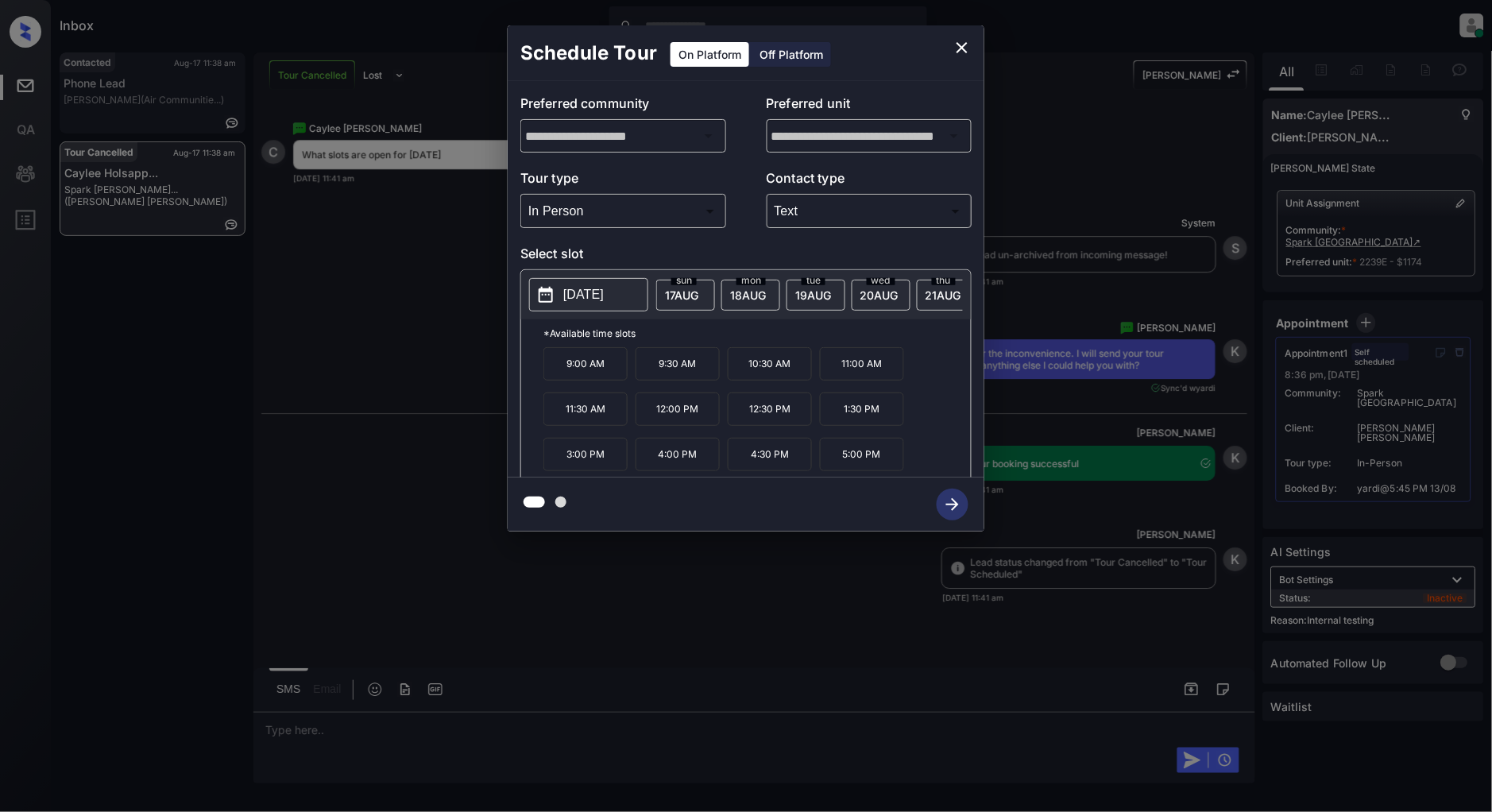
click at [423, 291] on div "**********" at bounding box center [746, 279] width 1492 height 557
